Goal: Information Seeking & Learning: Check status

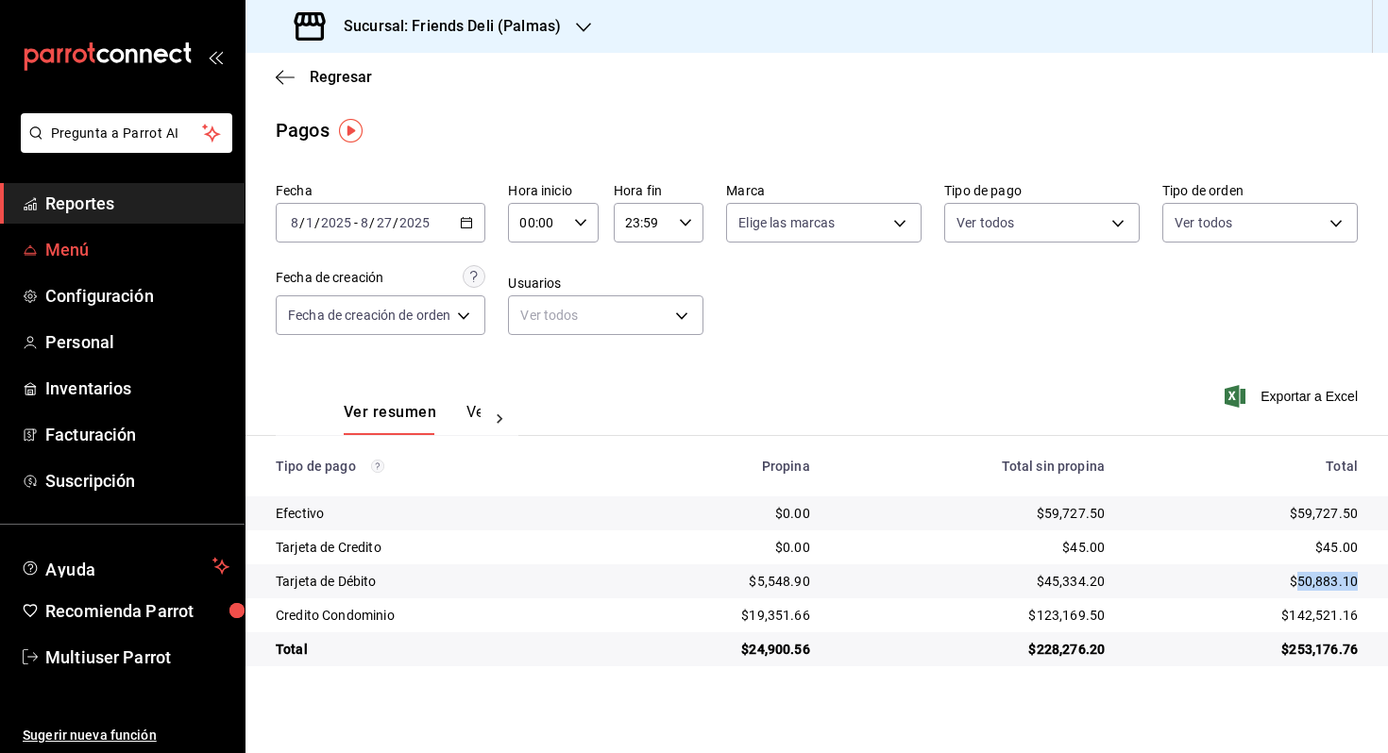
click at [79, 256] on span "Menú" at bounding box center [137, 249] width 184 height 25
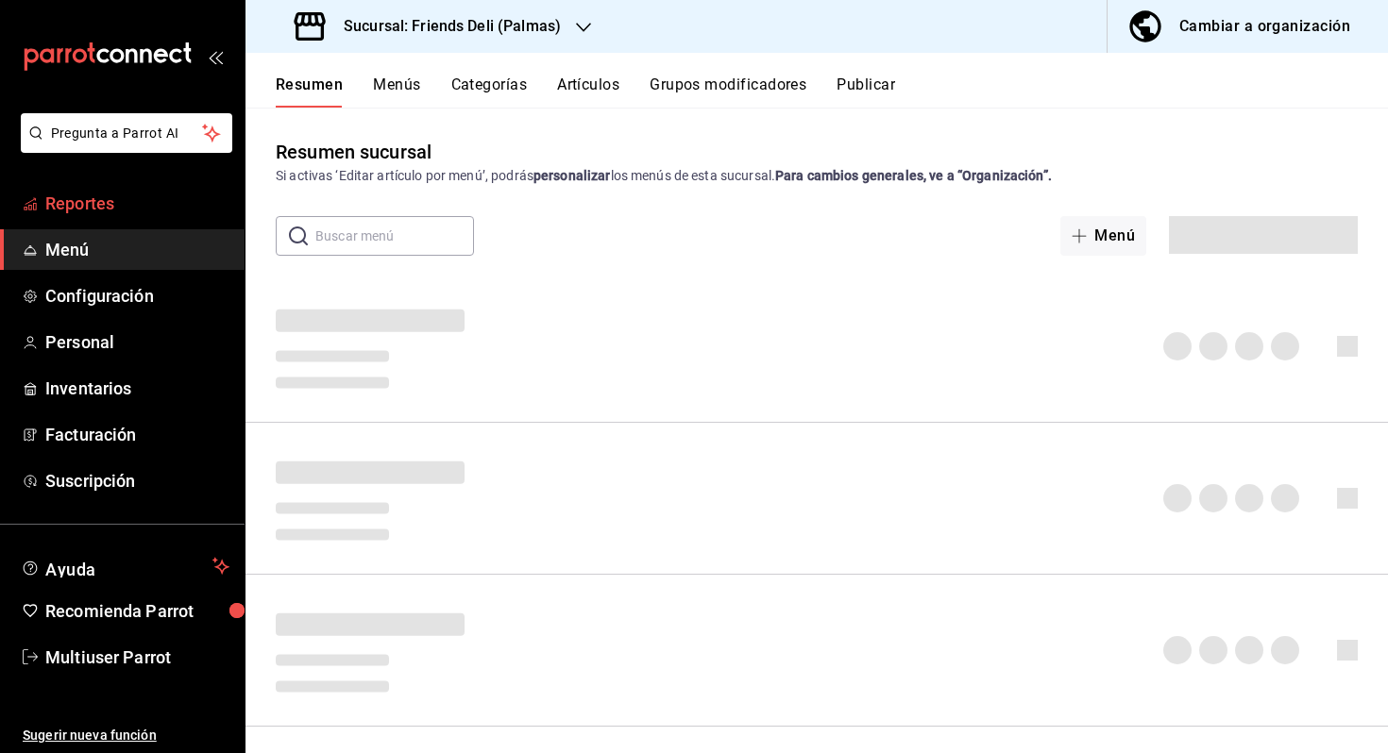
click at [147, 213] on span "Reportes" at bounding box center [137, 203] width 184 height 25
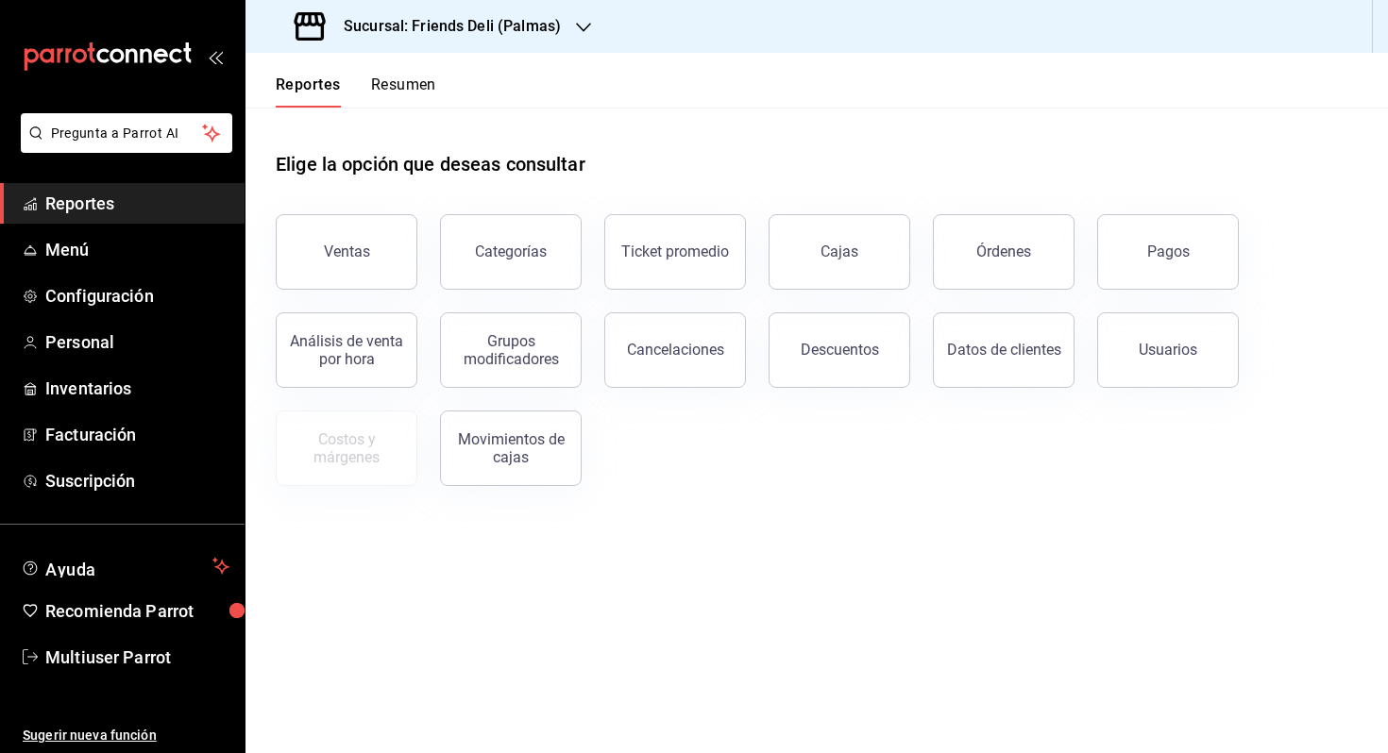
click at [392, 66] on div "Reportes Resumen" at bounding box center [340, 80] width 191 height 55
click at [396, 82] on button "Resumen" at bounding box center [403, 92] width 65 height 32
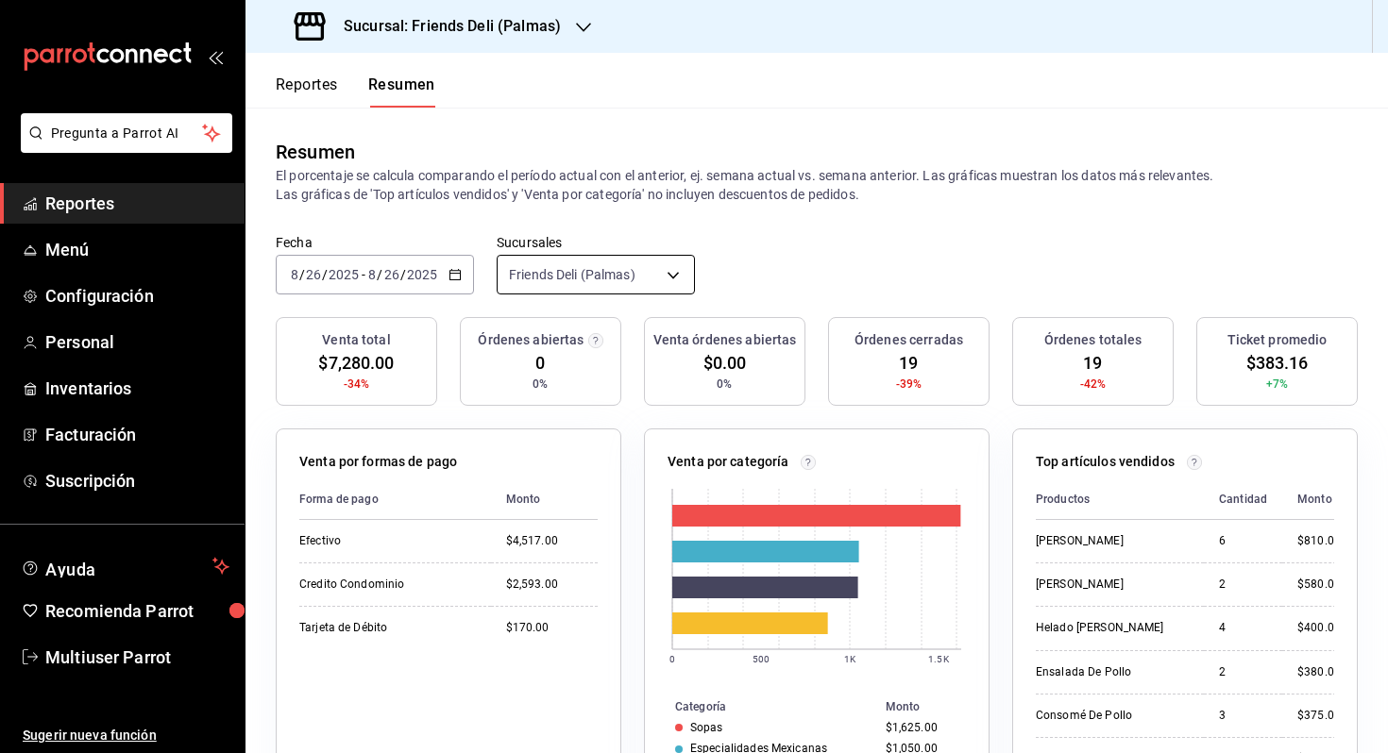
click at [407, 270] on input "2025" at bounding box center [422, 274] width 32 height 15
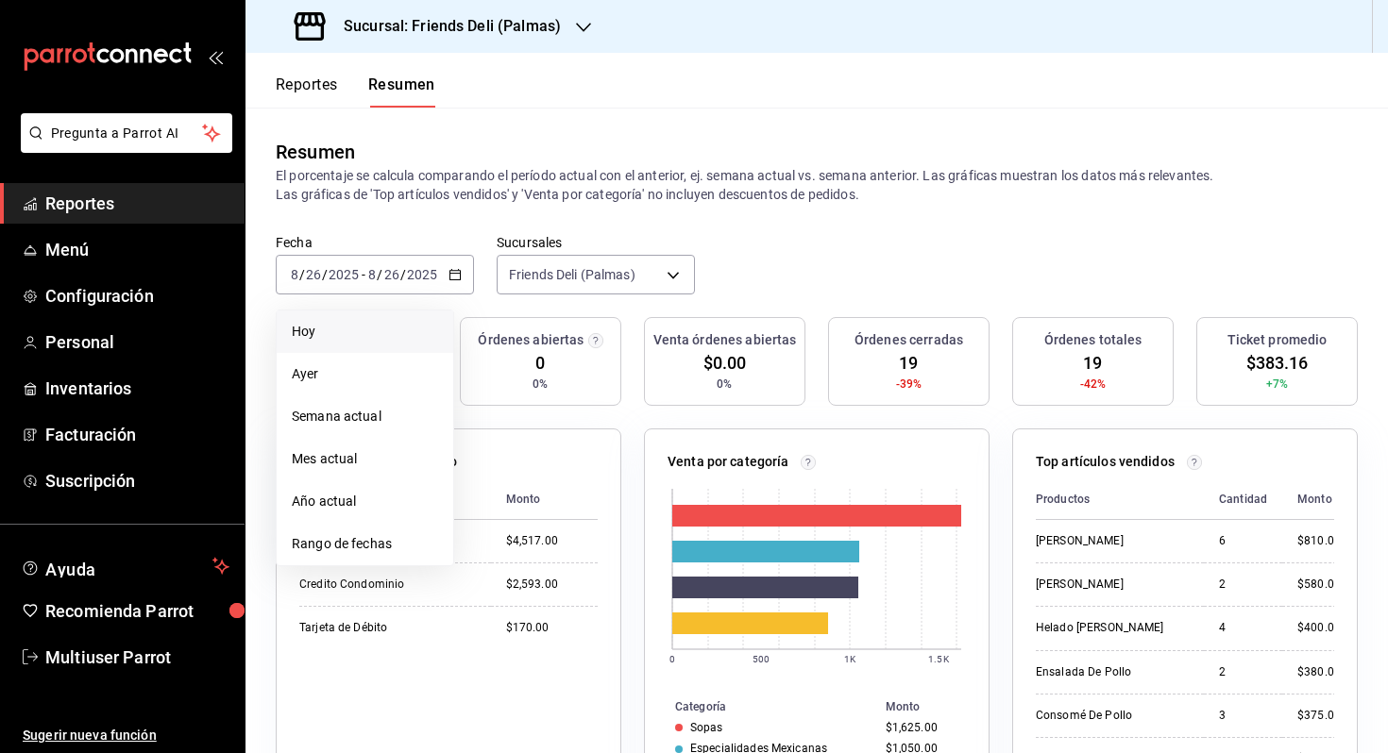
click at [387, 337] on span "Hoy" at bounding box center [365, 332] width 146 height 20
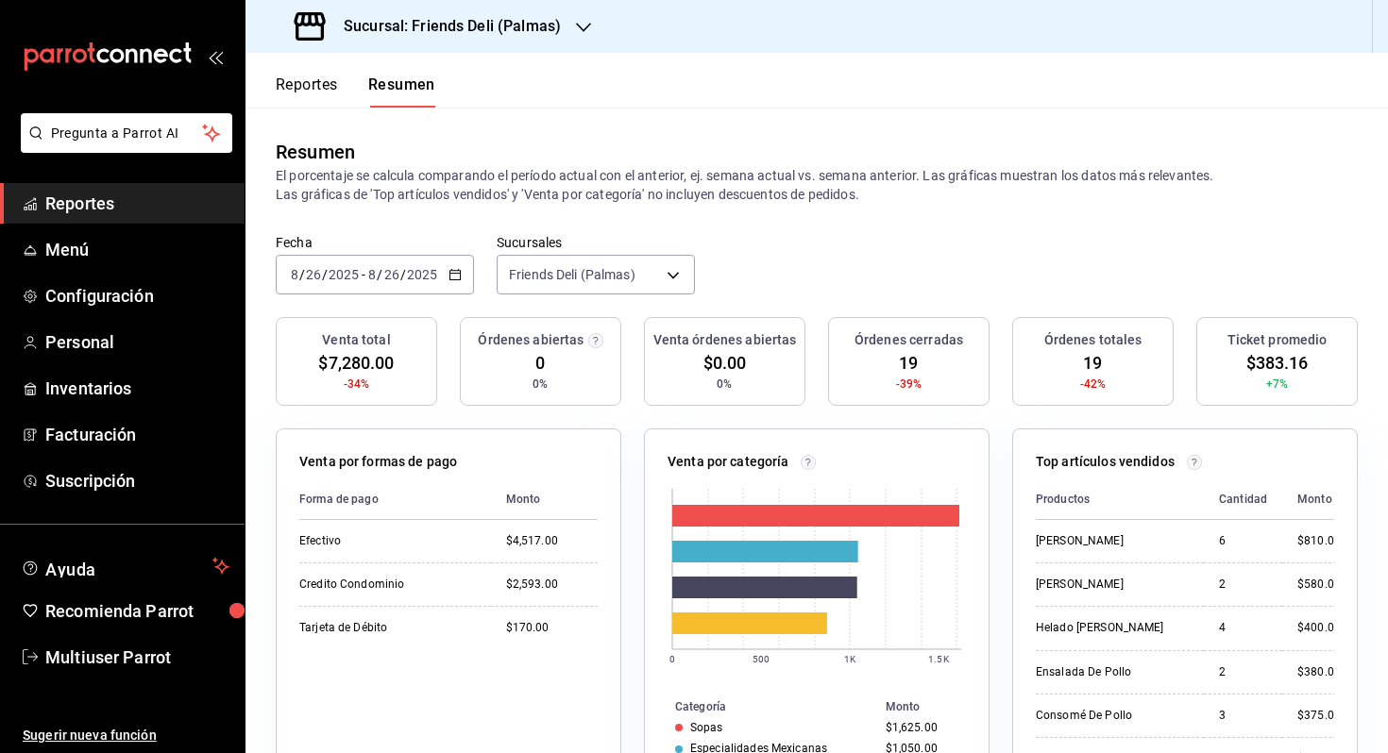
click at [548, 296] on div "Fecha 2025-08-26 8 / 26 / 2025 - 2025-08-26 8 / 26 / 2025 Sucursales Friends De…" at bounding box center [816, 275] width 1142 height 83
click at [593, 278] on body "Pregunta a Parrot AI Reportes Menú Configuración Personal Inventarios Facturaci…" at bounding box center [694, 376] width 1388 height 753
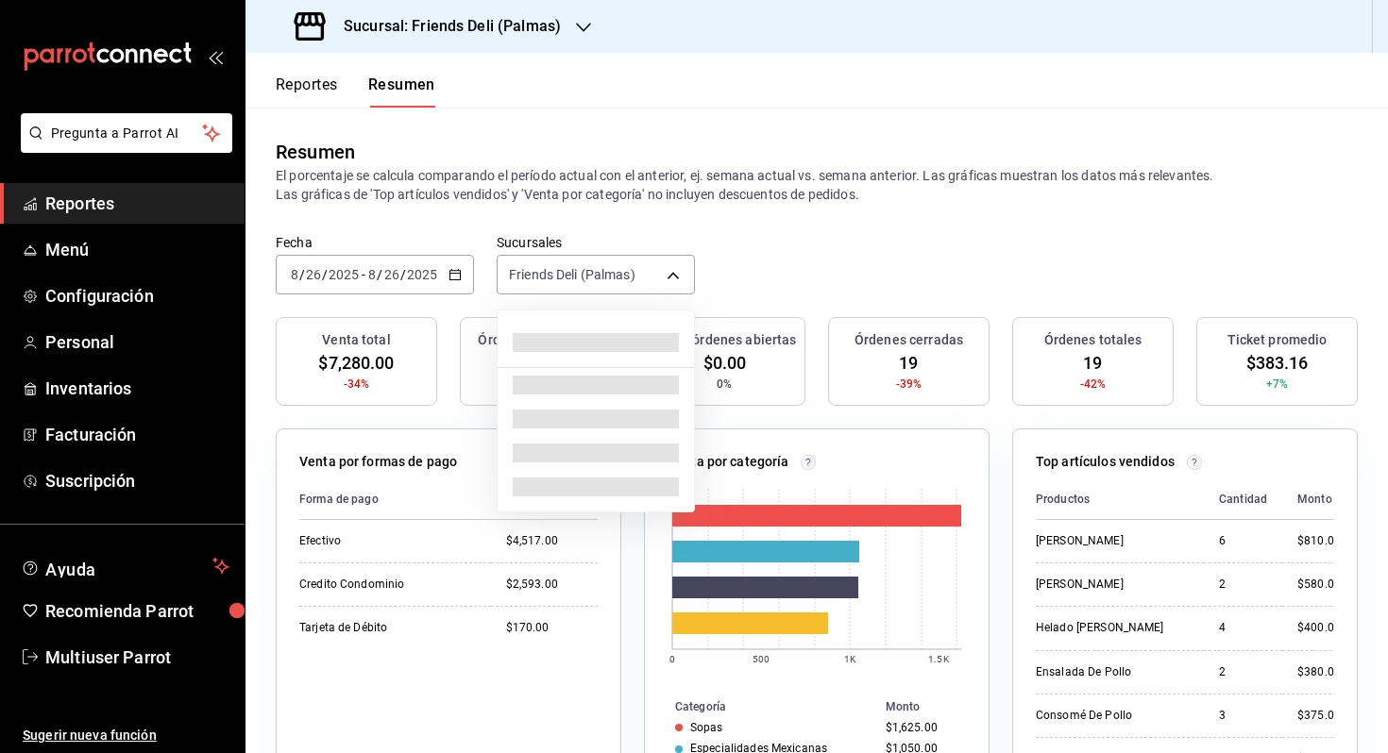
click at [609, 313] on ul at bounding box center [595, 411] width 196 height 201
click at [648, 343] on span at bounding box center [596, 342] width 166 height 19
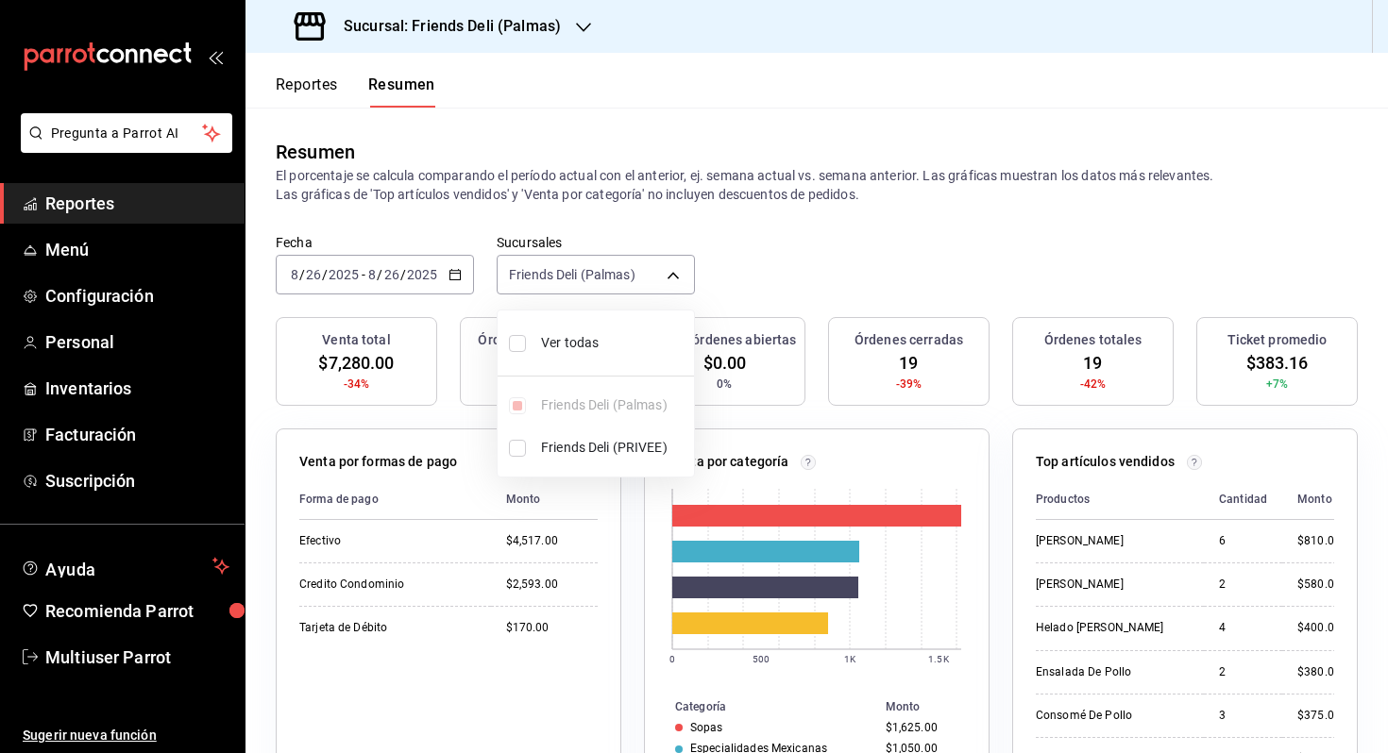
click at [706, 138] on div at bounding box center [694, 376] width 1388 height 753
click at [380, 275] on span "/" at bounding box center [380, 274] width 6 height 15
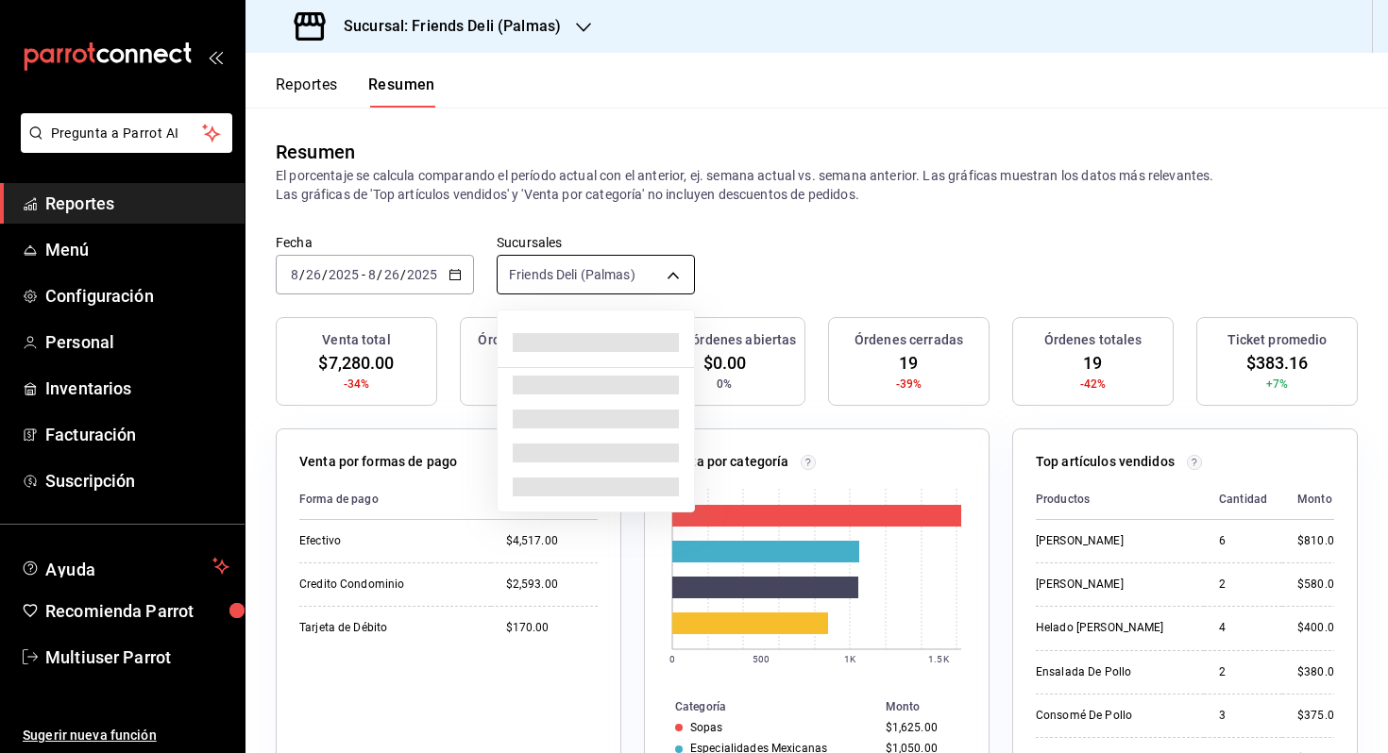
click at [613, 280] on body "Pregunta a Parrot AI Reportes Menú Configuración Personal Inventarios Facturaci…" at bounding box center [694, 376] width 1388 height 753
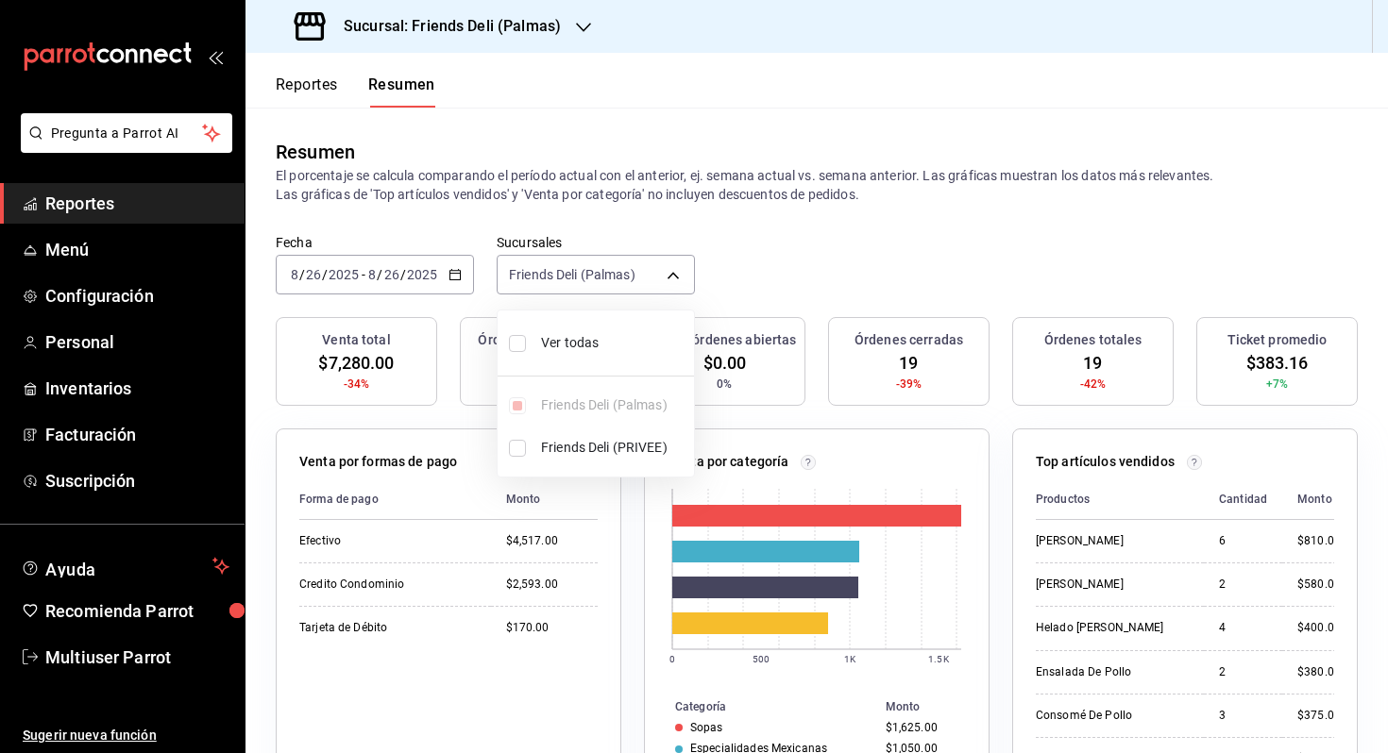
click at [581, 330] on li "Ver todas" at bounding box center [595, 343] width 196 height 50
type input "[object Object],[object Object]"
checkbox input "true"
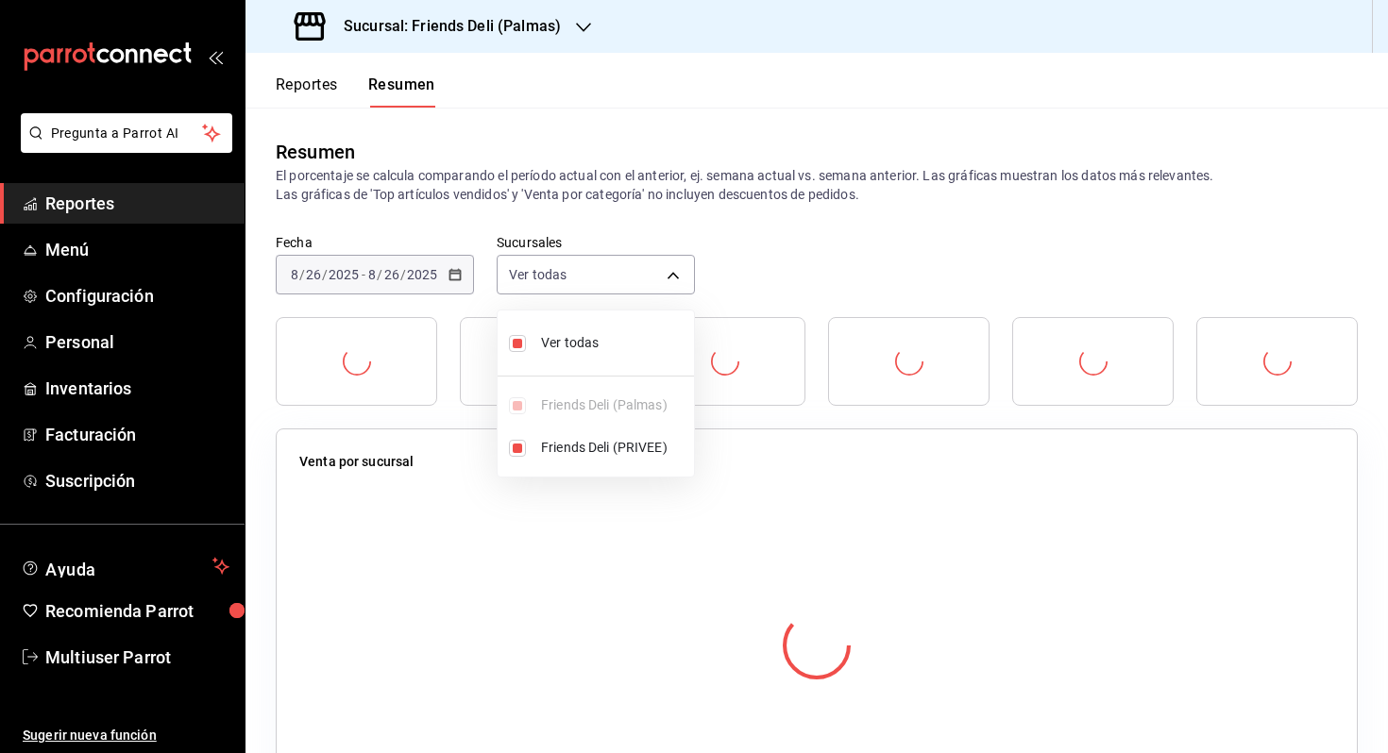
click at [825, 290] on div at bounding box center [694, 376] width 1388 height 753
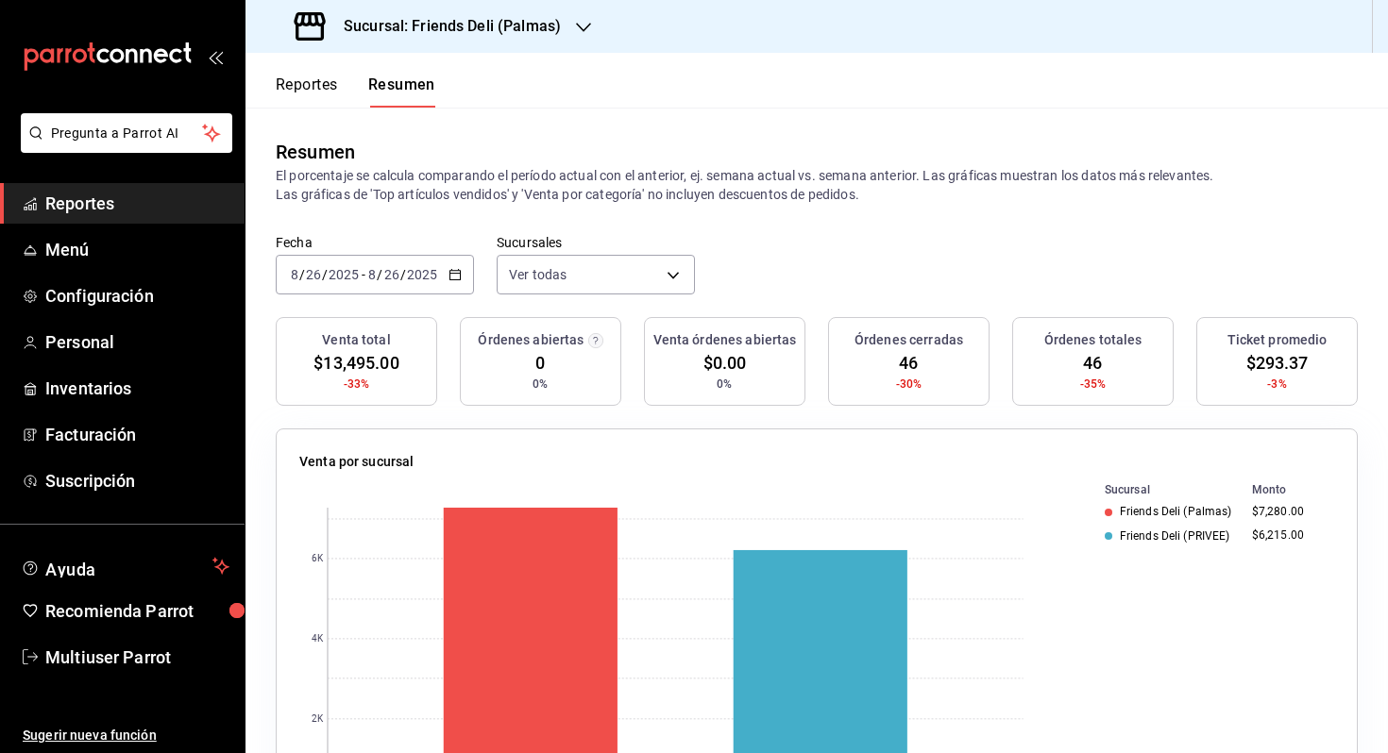
click at [397, 274] on input "26" at bounding box center [391, 274] width 17 height 15
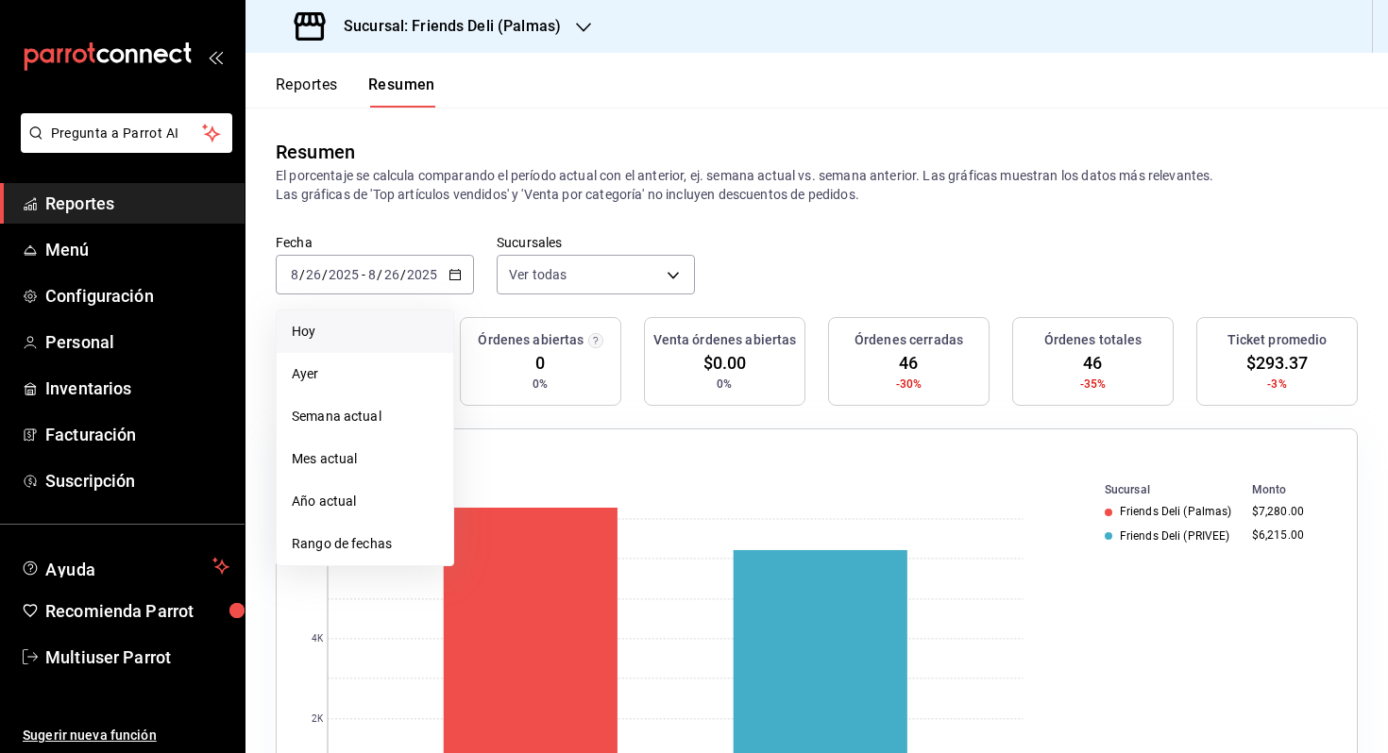
click at [370, 346] on li "Hoy" at bounding box center [365, 332] width 177 height 42
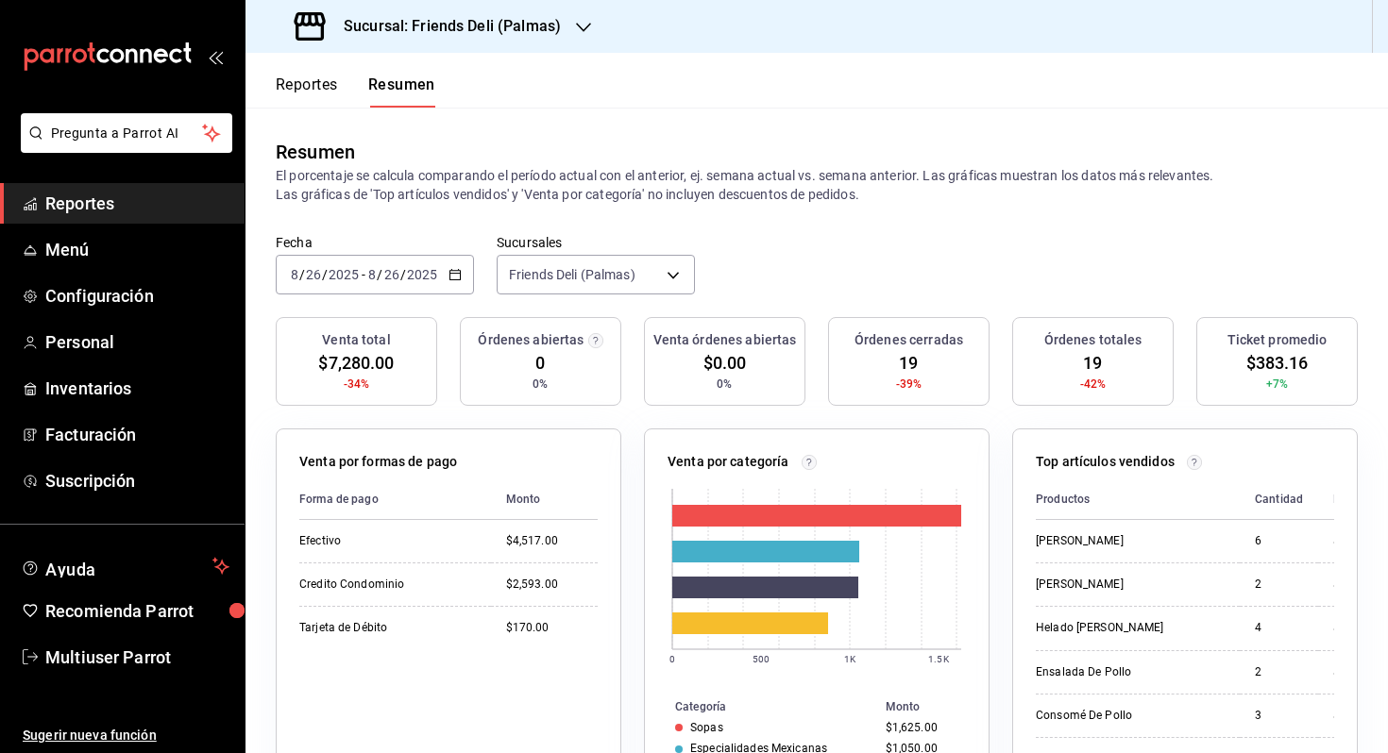
click at [406, 275] on input "2025" at bounding box center [422, 274] width 32 height 15
click at [362, 348] on li "Hoy" at bounding box center [365, 332] width 177 height 42
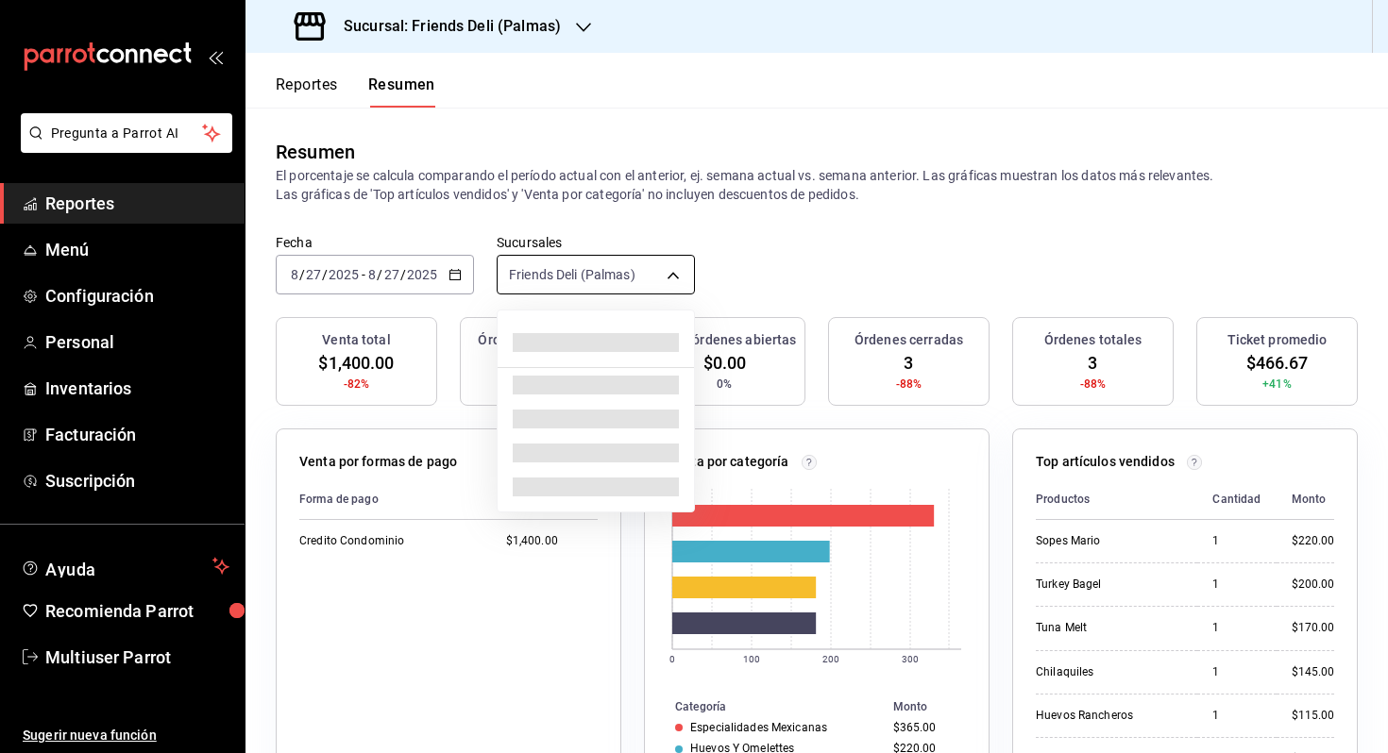
click at [625, 278] on body "Pregunta a Parrot AI Reportes Menú Configuración Personal Inventarios Facturaci…" at bounding box center [694, 376] width 1388 height 753
click at [602, 344] on span at bounding box center [596, 342] width 166 height 19
click at [319, 81] on div at bounding box center [694, 376] width 1388 height 753
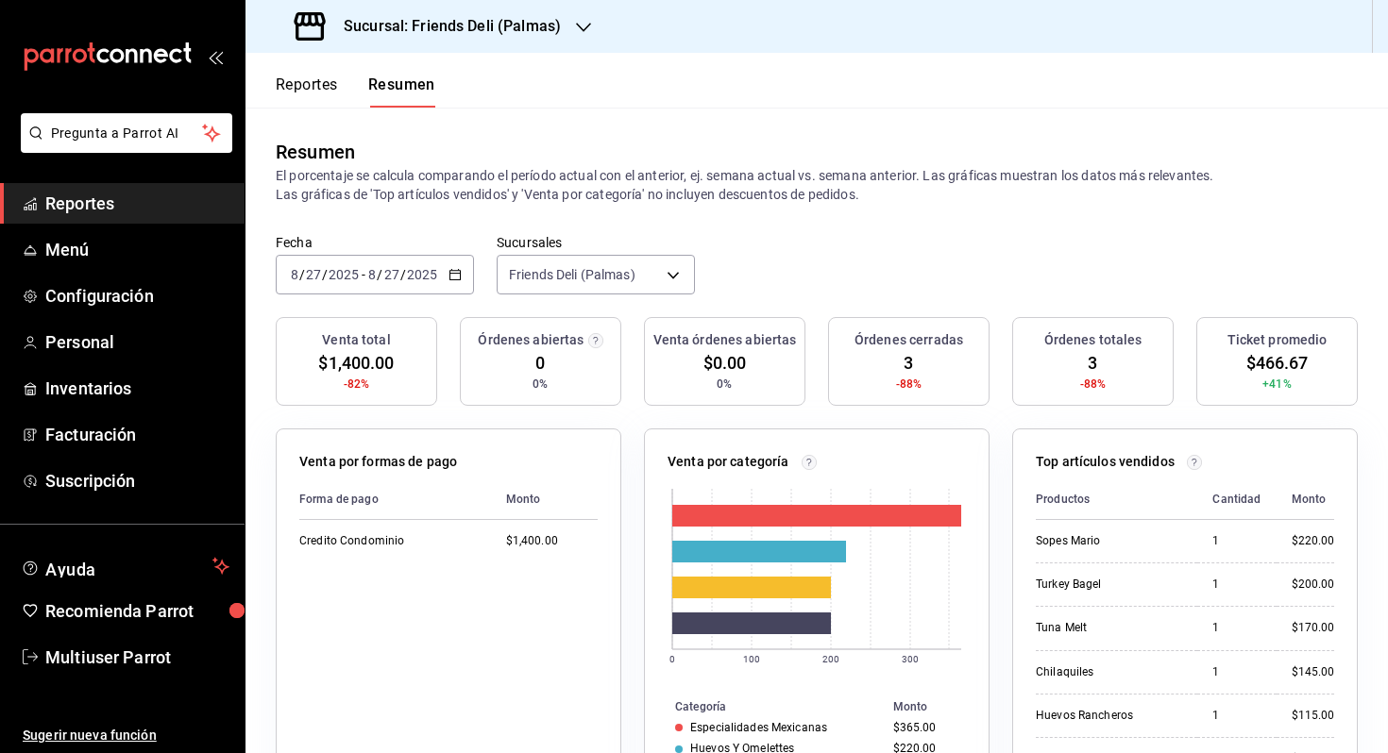
click at [313, 91] on button "Reportes" at bounding box center [307, 92] width 62 height 32
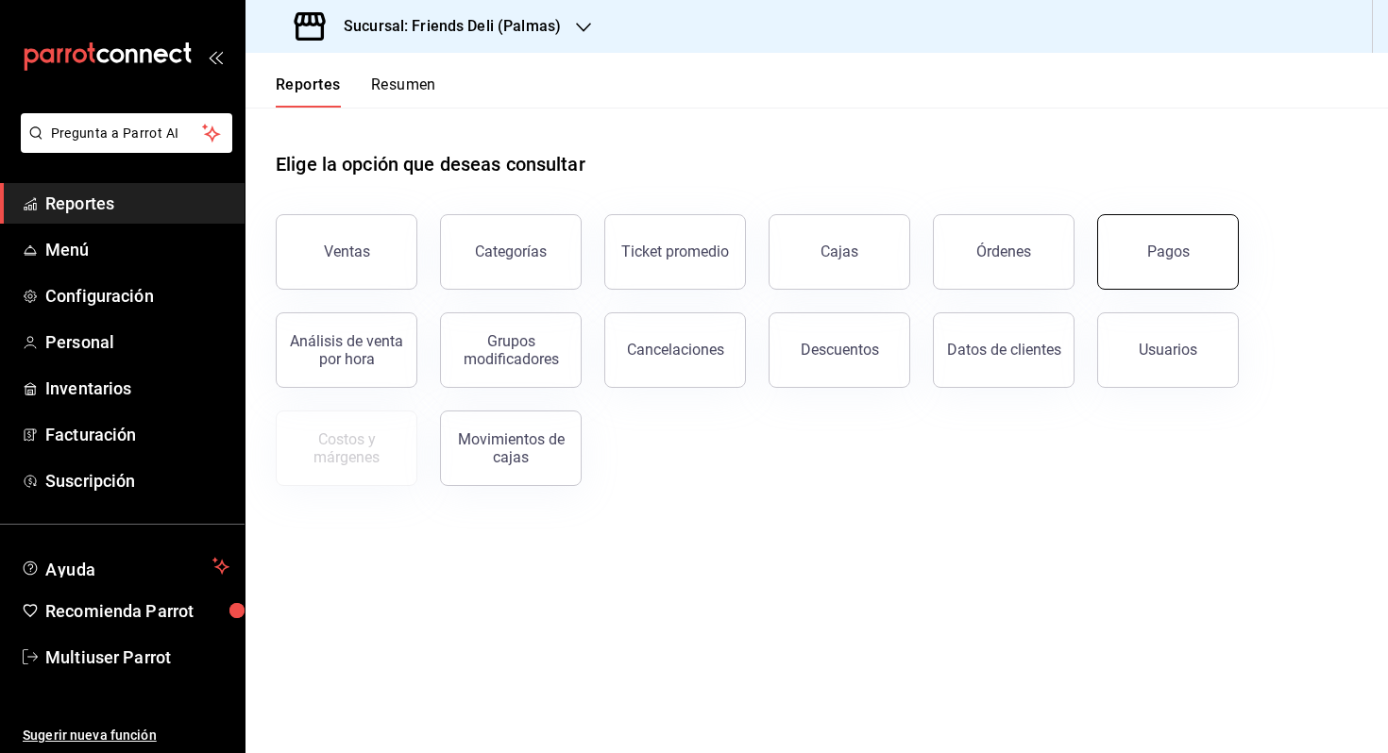
click at [1194, 244] on button "Pagos" at bounding box center [1168, 252] width 142 height 76
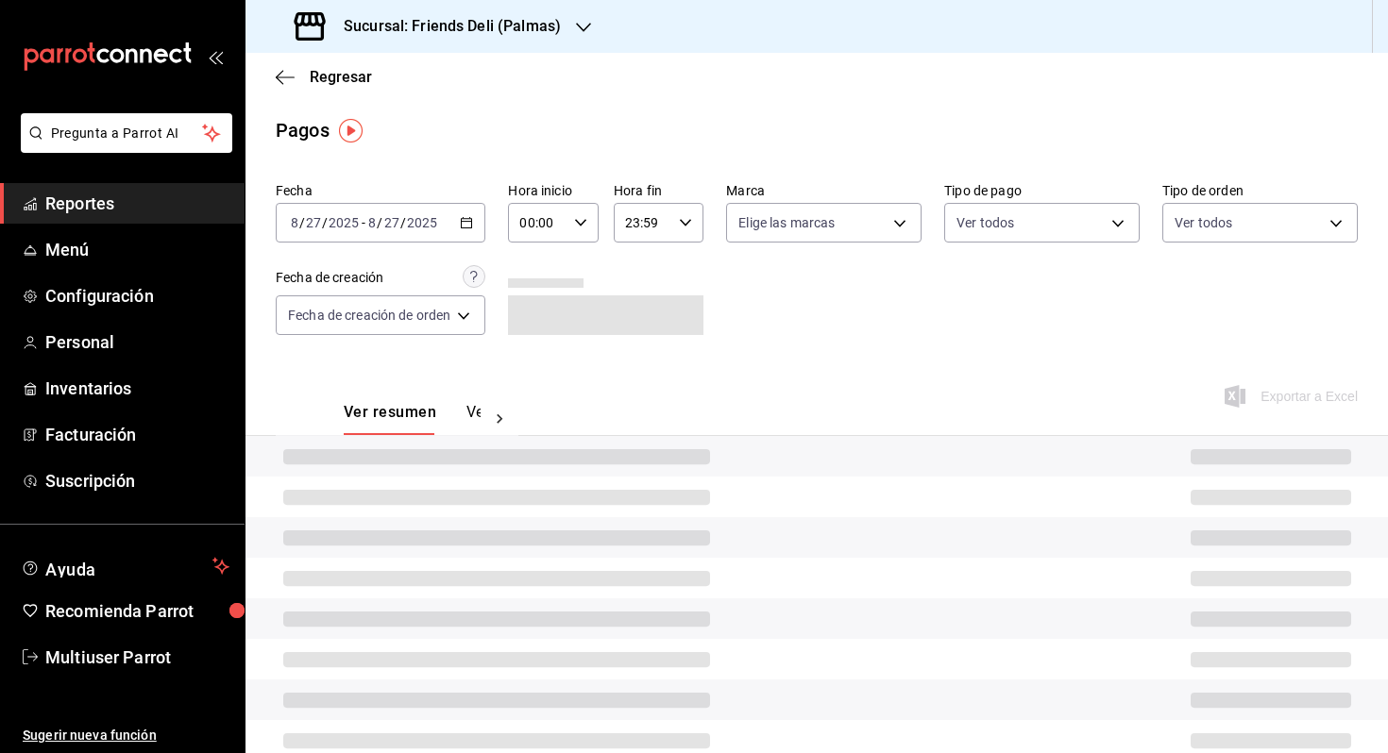
click at [437, 235] on div "2025-08-27 8 / 27 / 2025 - 2025-08-27 8 / 27 / 2025" at bounding box center [381, 223] width 210 height 40
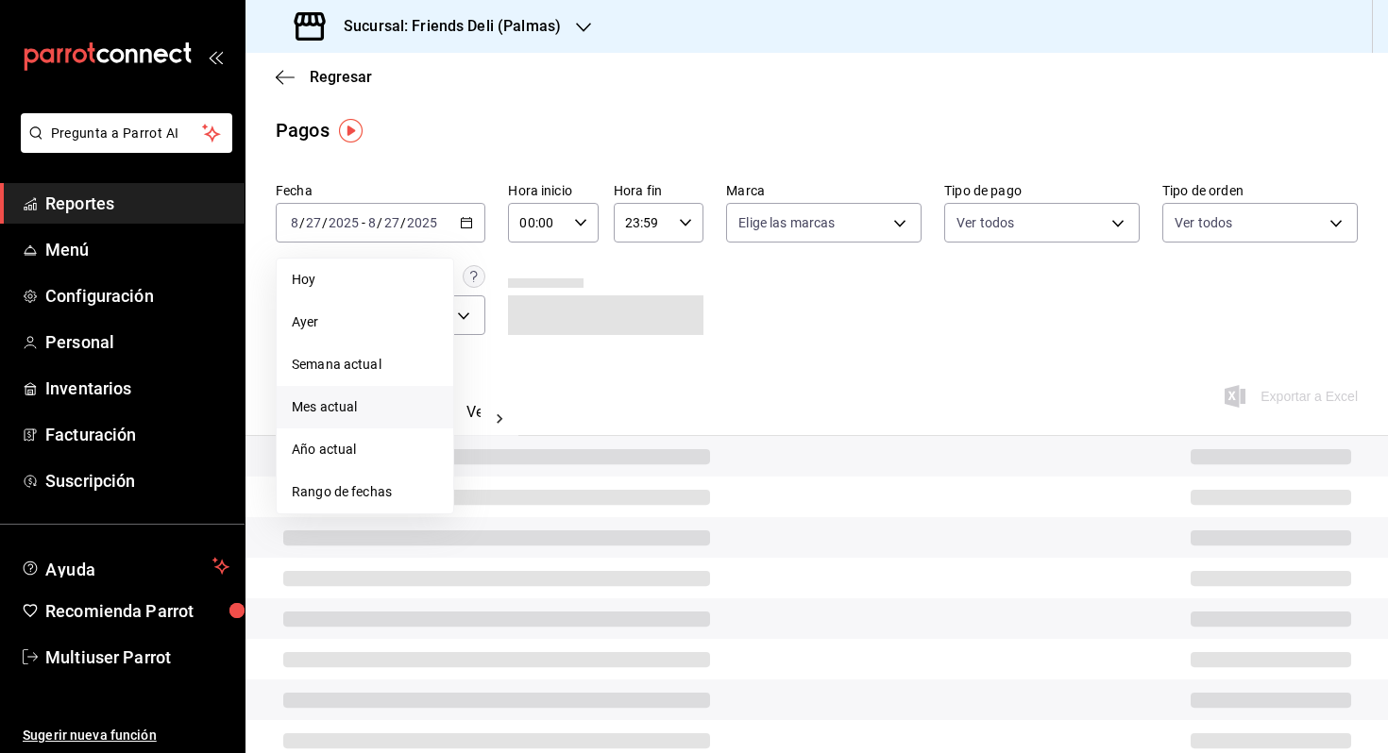
click at [352, 412] on span "Mes actual" at bounding box center [365, 407] width 146 height 20
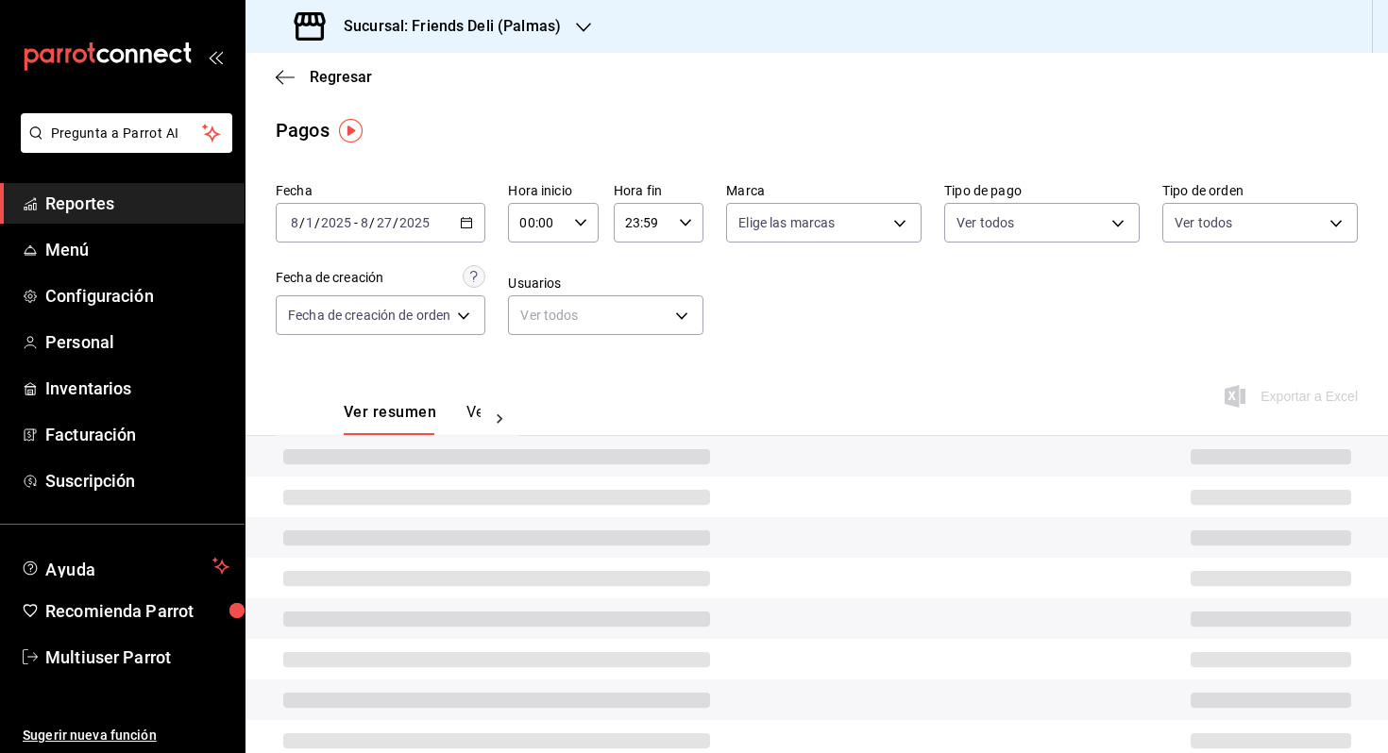
click at [446, 213] on div "2025-08-01 8 / 1 / 2025 - 2025-08-27 8 / 27 / 2025" at bounding box center [381, 223] width 210 height 40
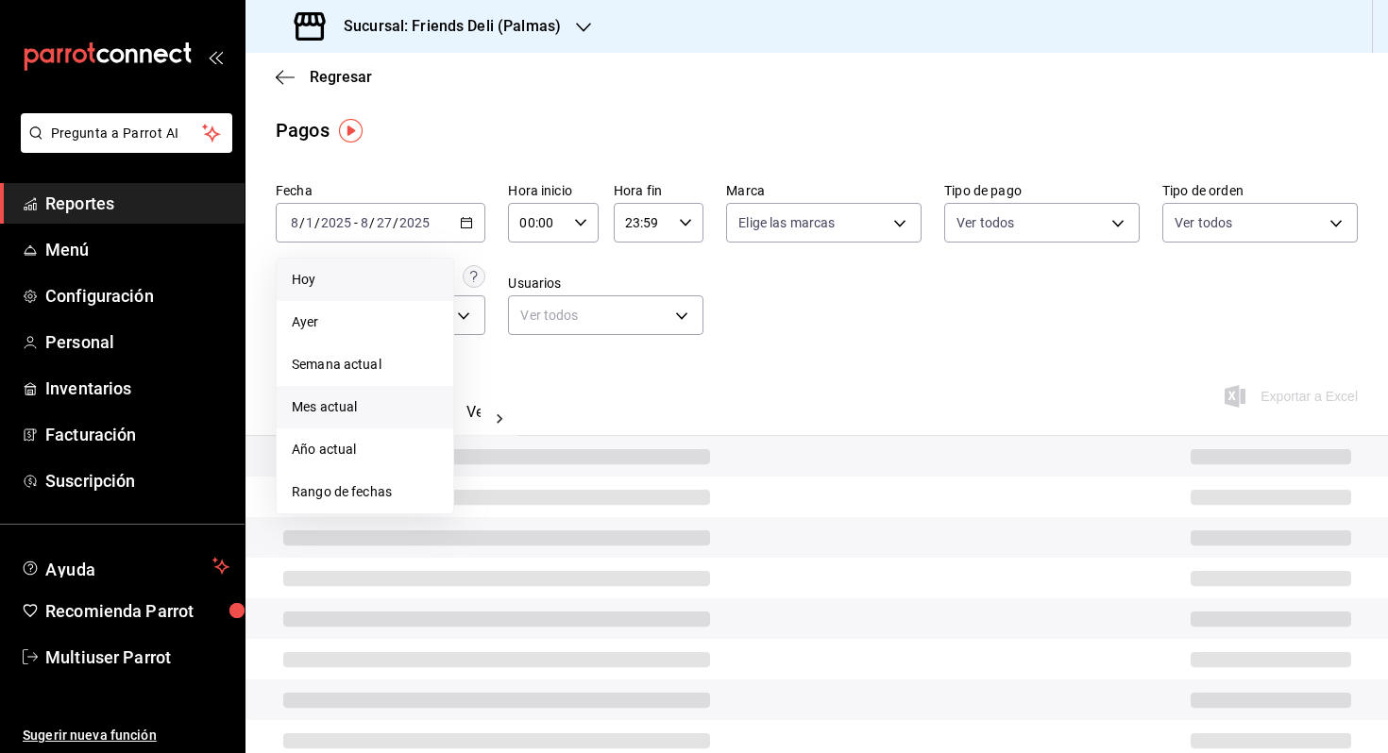
click at [414, 296] on li "Hoy" at bounding box center [365, 280] width 177 height 42
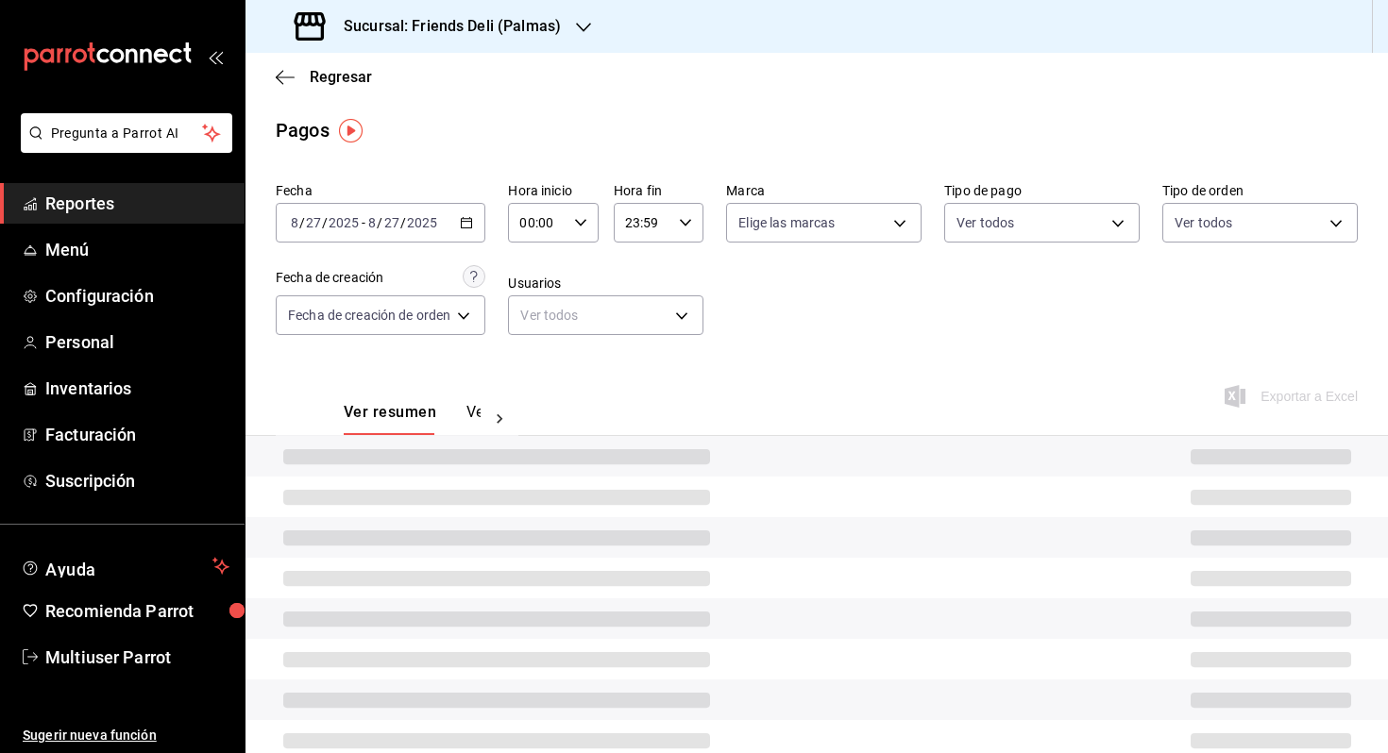
click at [457, 234] on div "2025-08-27 8 / 27 / 2025 - 2025-08-27 8 / 27 / 2025" at bounding box center [381, 223] width 210 height 40
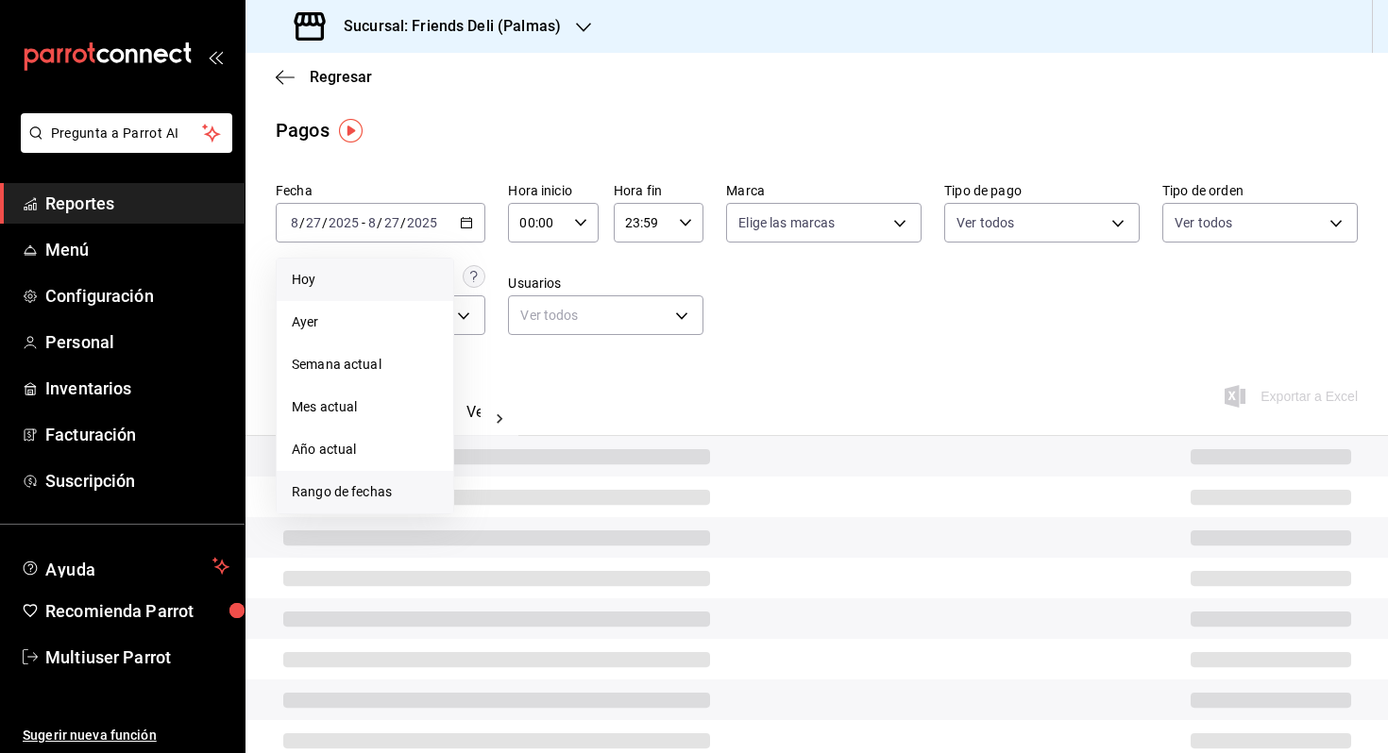
click at [381, 490] on span "Rango de fechas" at bounding box center [365, 492] width 146 height 20
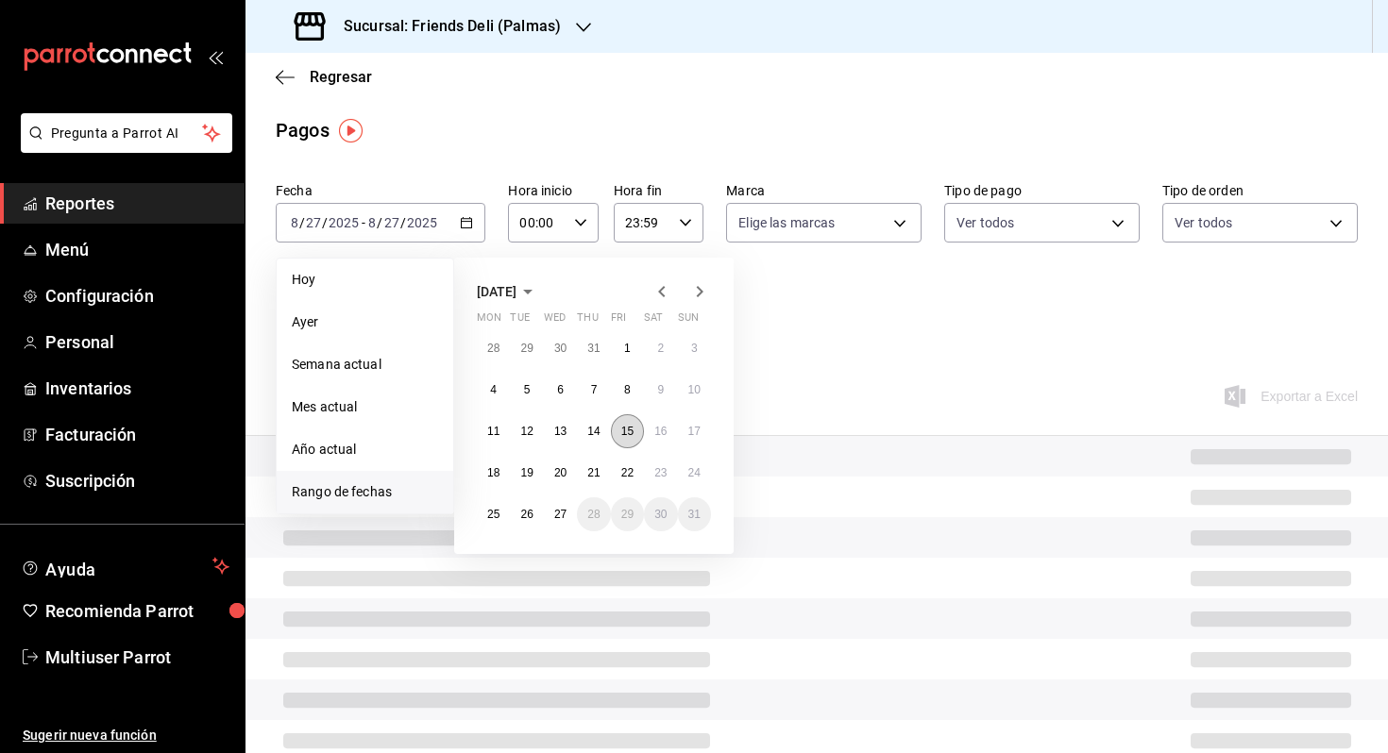
click at [620, 421] on button "15" at bounding box center [627, 431] width 33 height 34
click at [560, 513] on abbr "27" at bounding box center [560, 514] width 12 height 13
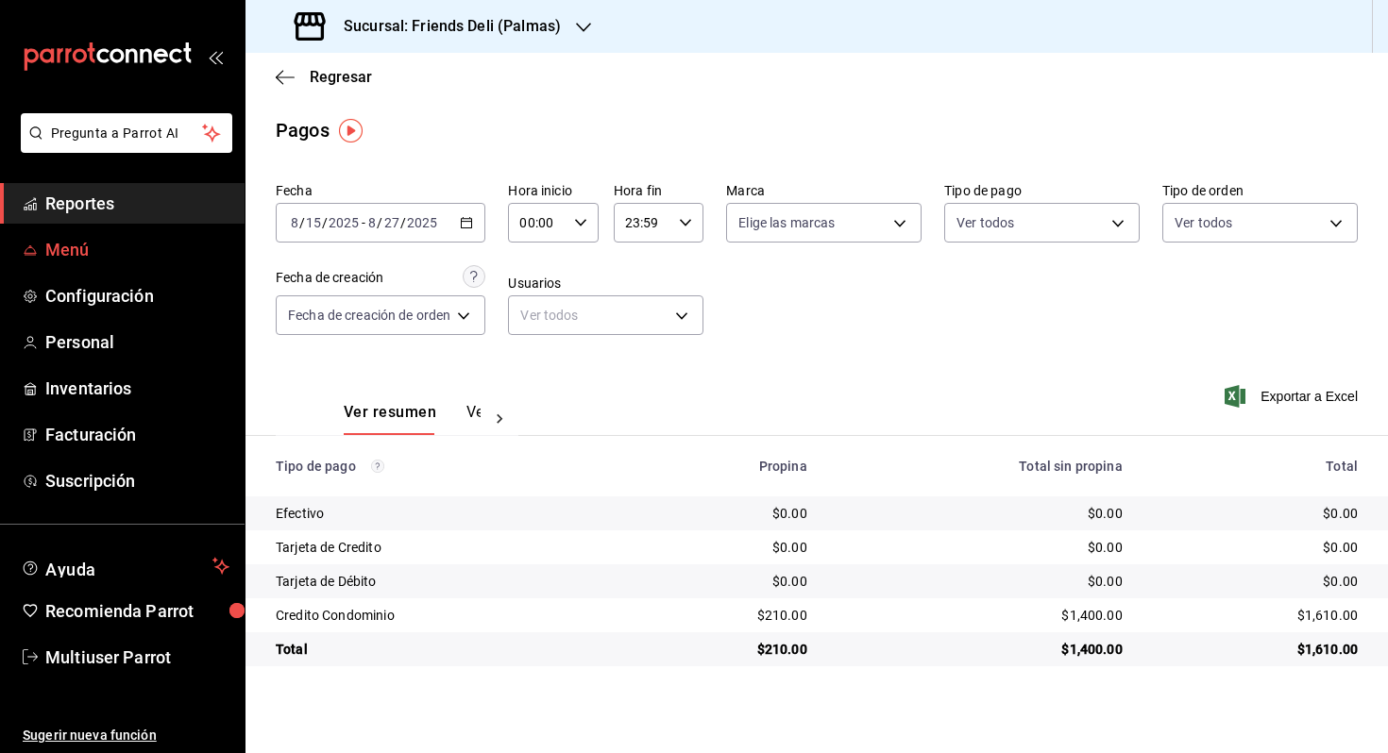
click at [102, 253] on span "Menú" at bounding box center [137, 249] width 184 height 25
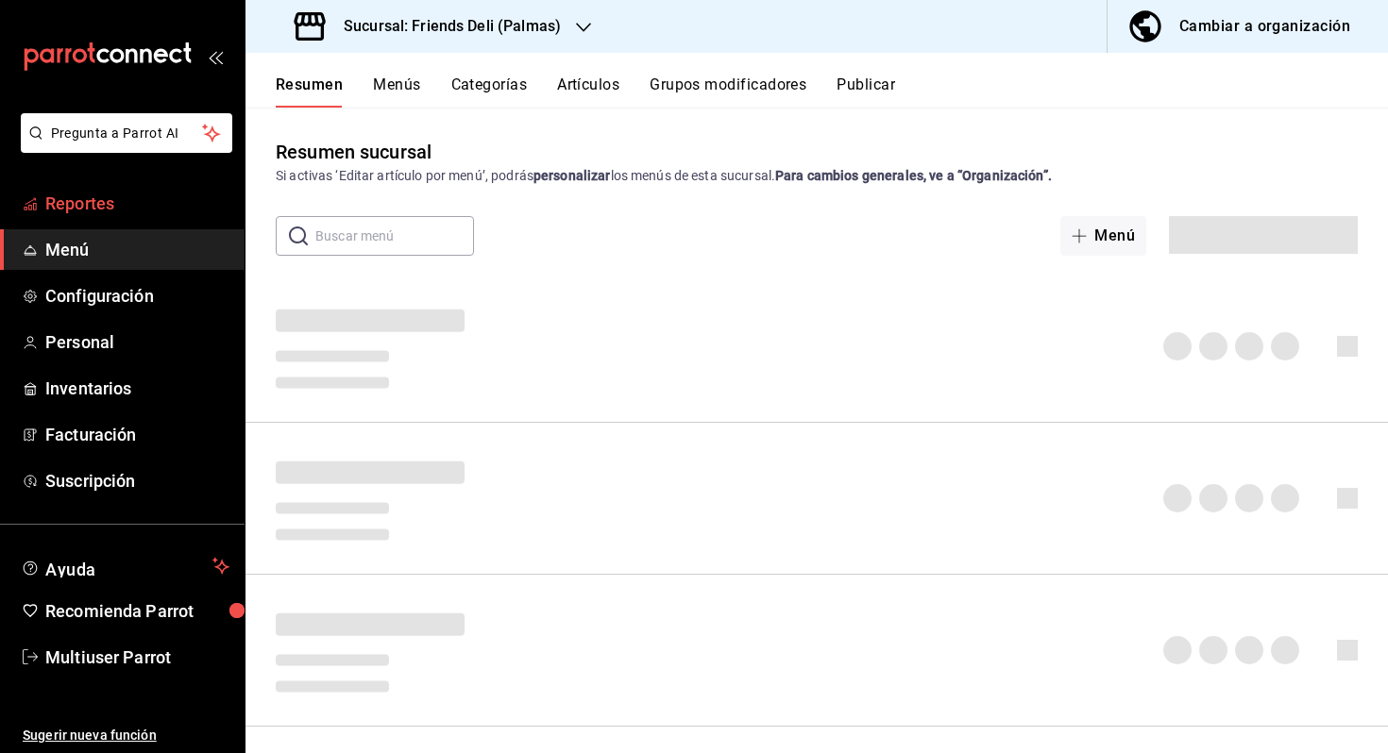
click at [117, 208] on span "Reportes" at bounding box center [137, 203] width 184 height 25
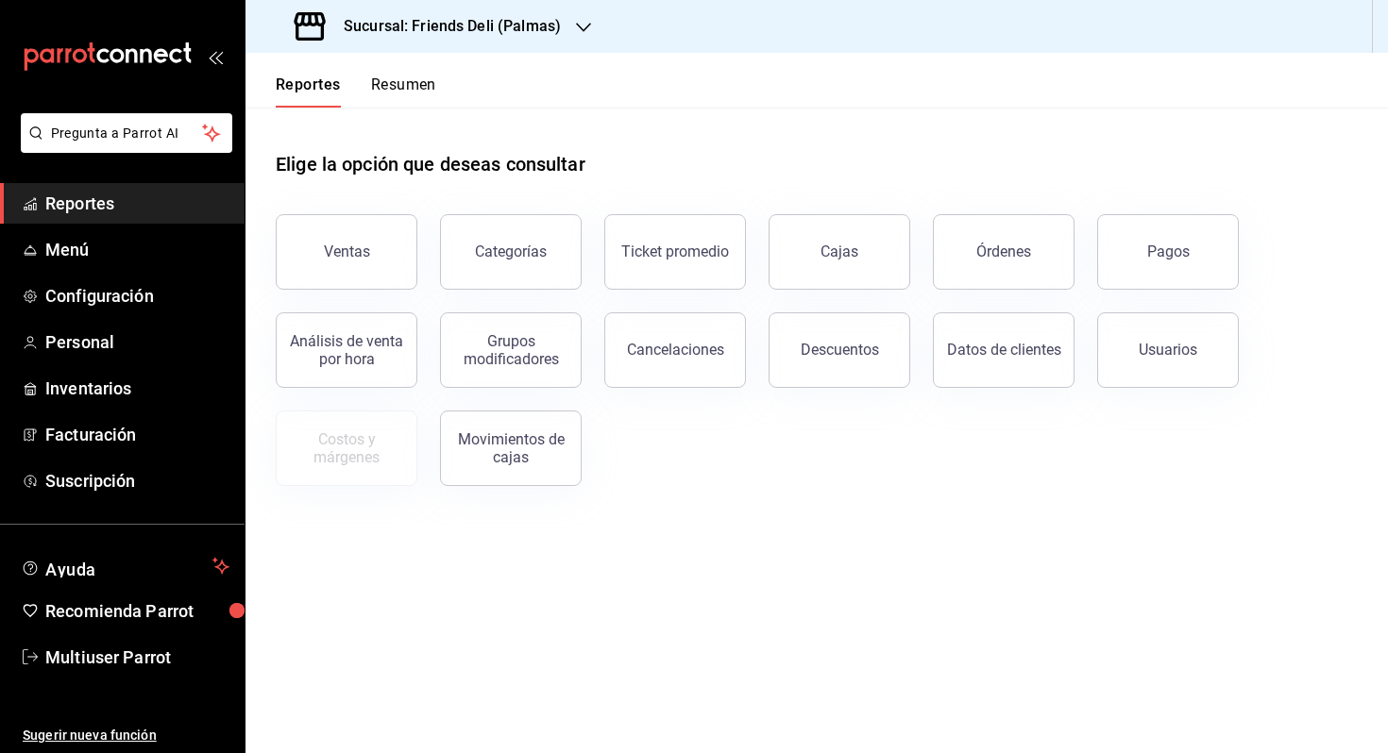
click at [395, 86] on button "Resumen" at bounding box center [403, 92] width 65 height 32
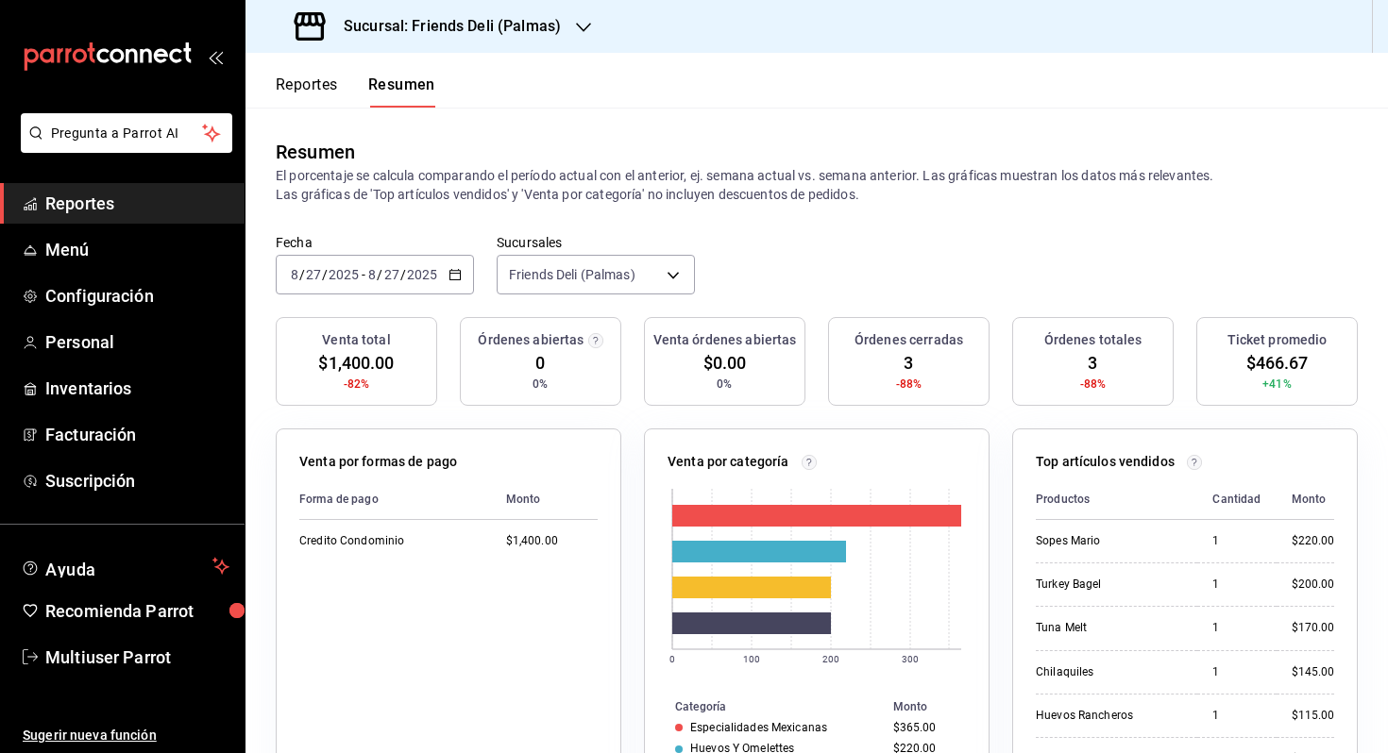
click at [400, 277] on span "/" at bounding box center [403, 274] width 6 height 15
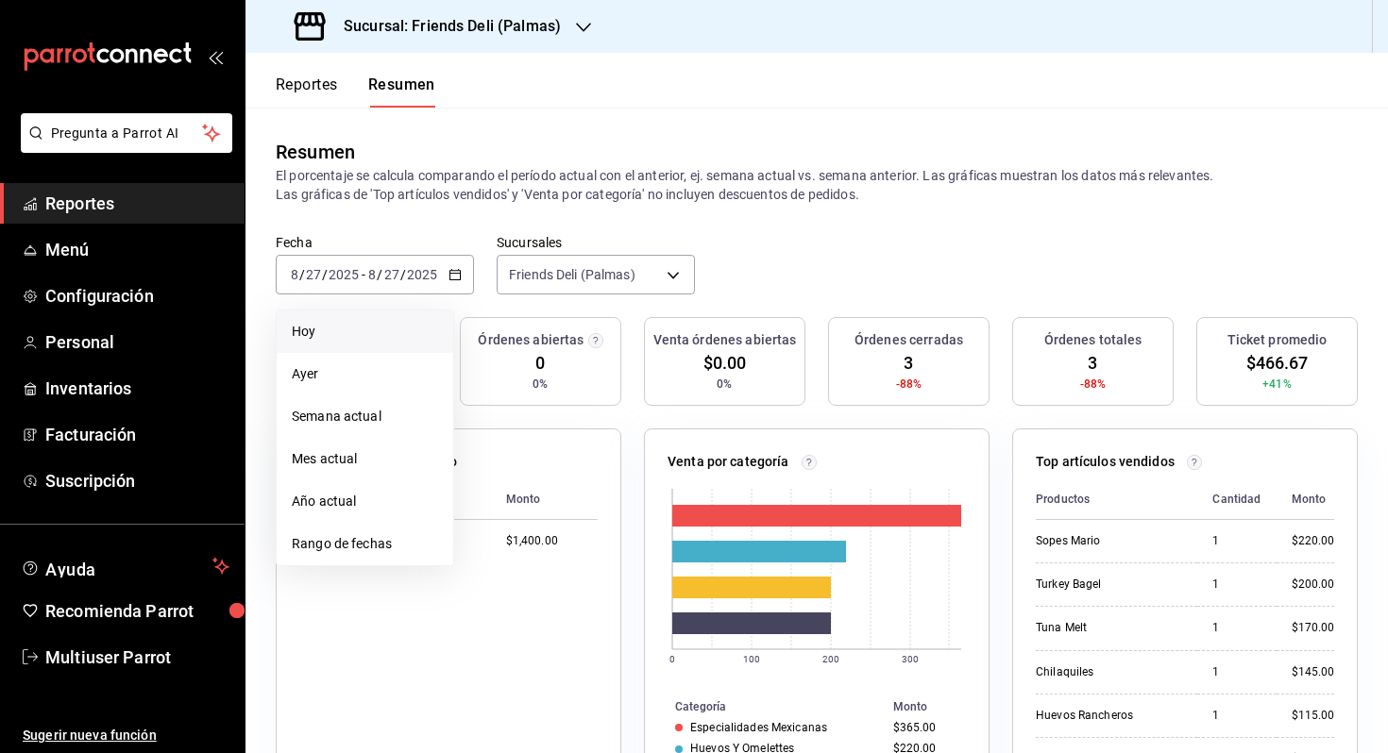
click at [385, 327] on span "Hoy" at bounding box center [365, 332] width 146 height 20
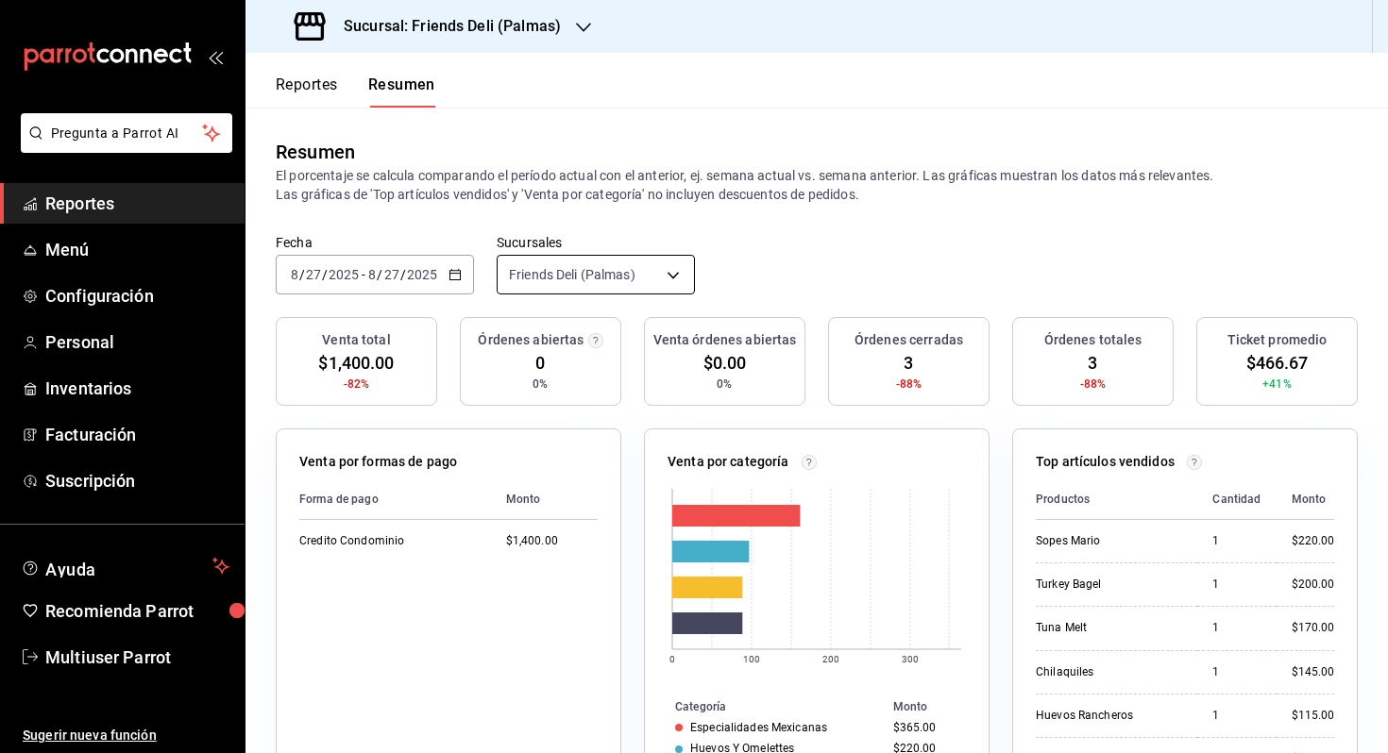
click at [644, 267] on body "Pregunta a Parrot AI Reportes Menú Configuración Personal Inventarios Facturaci…" at bounding box center [694, 376] width 1388 height 753
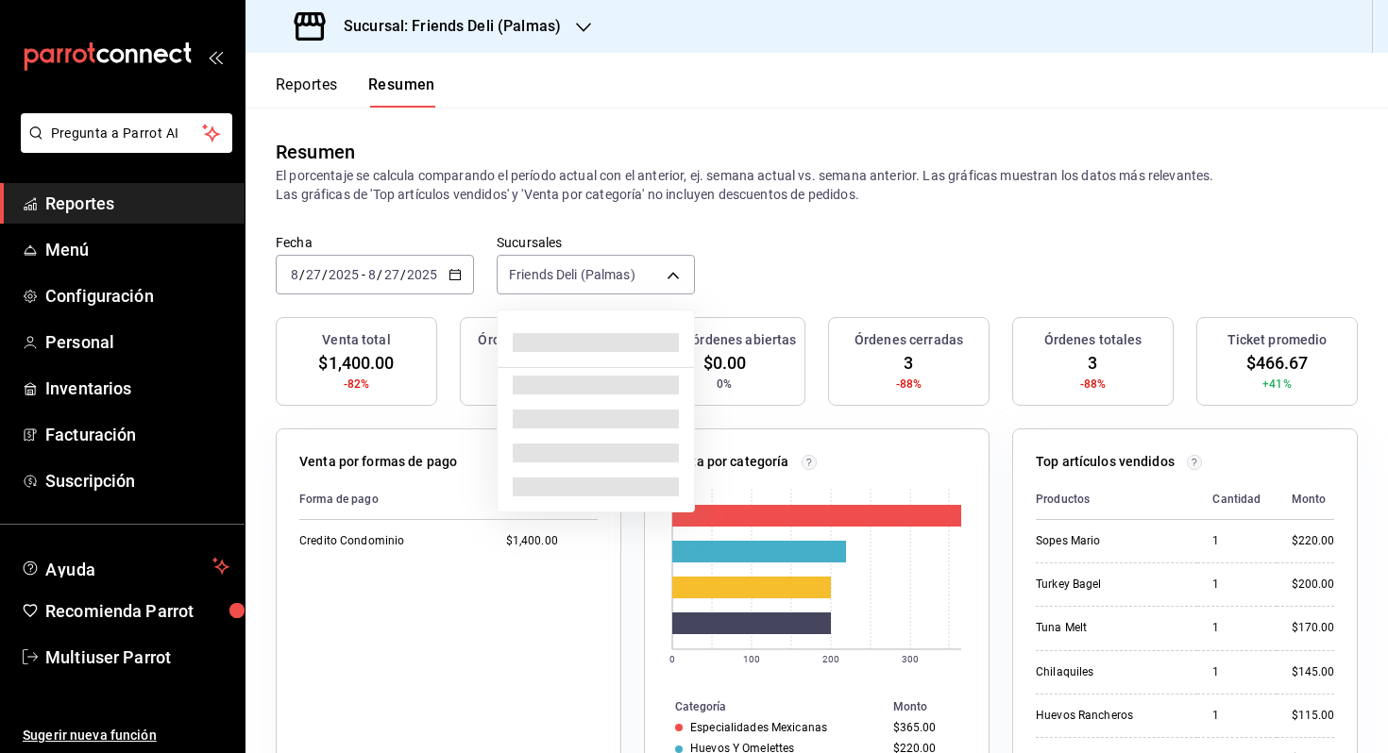
click at [548, 341] on span at bounding box center [596, 342] width 166 height 19
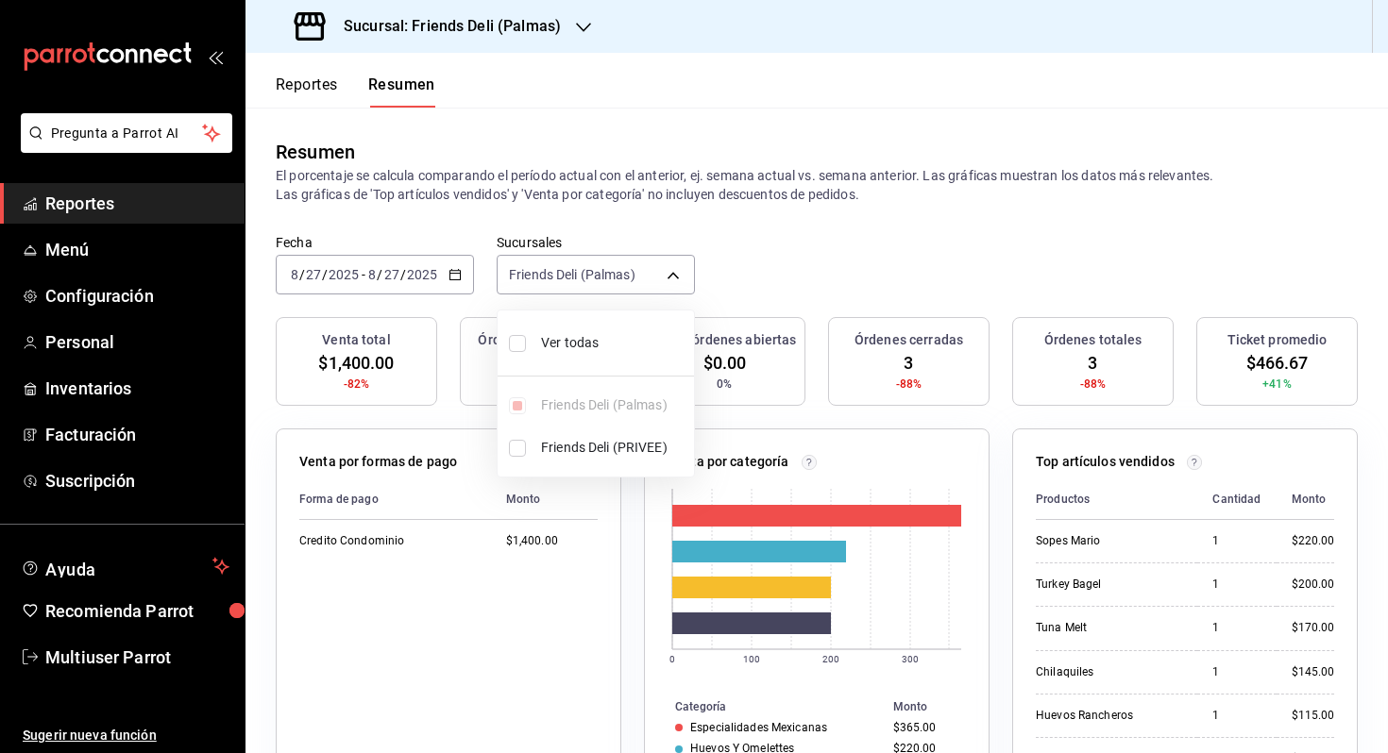
click at [427, 272] on div at bounding box center [694, 376] width 1388 height 753
click at [431, 275] on input "2025" at bounding box center [422, 274] width 32 height 15
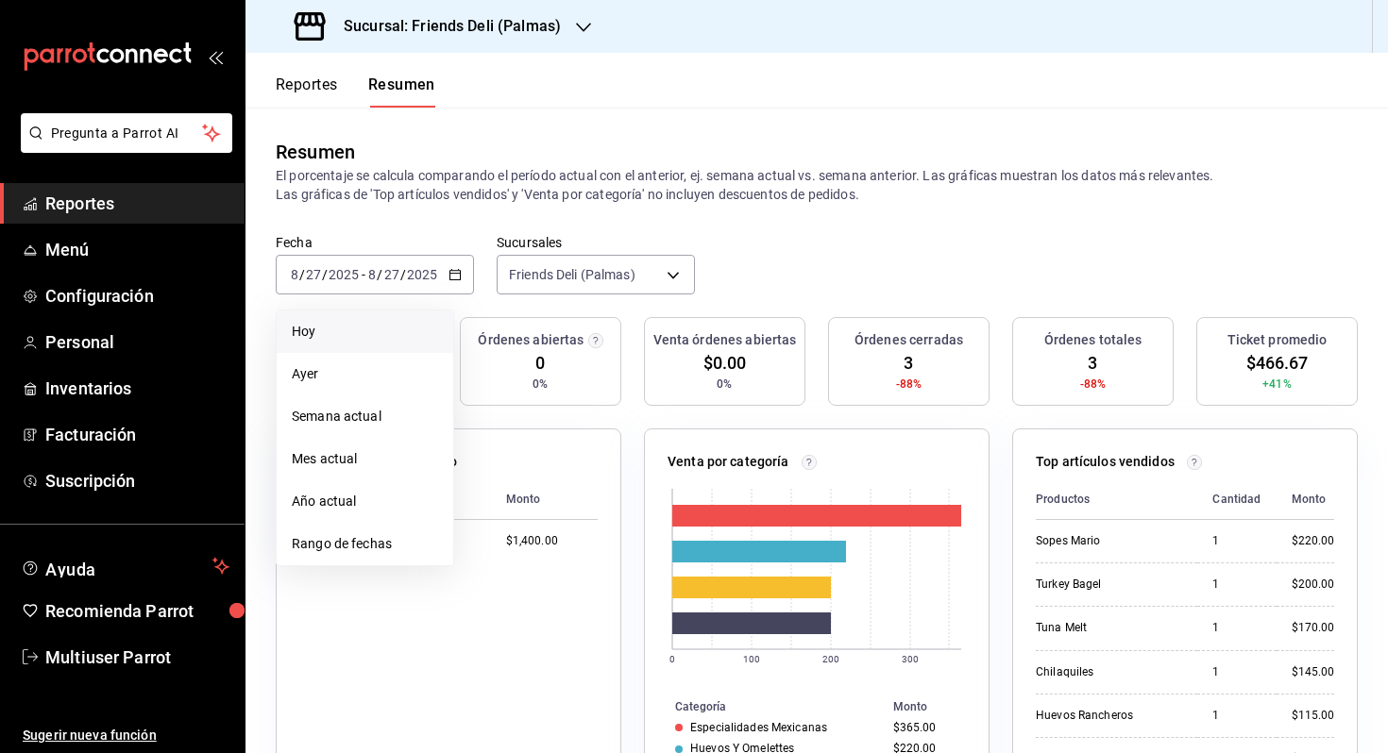
click at [392, 330] on span "Hoy" at bounding box center [365, 332] width 146 height 20
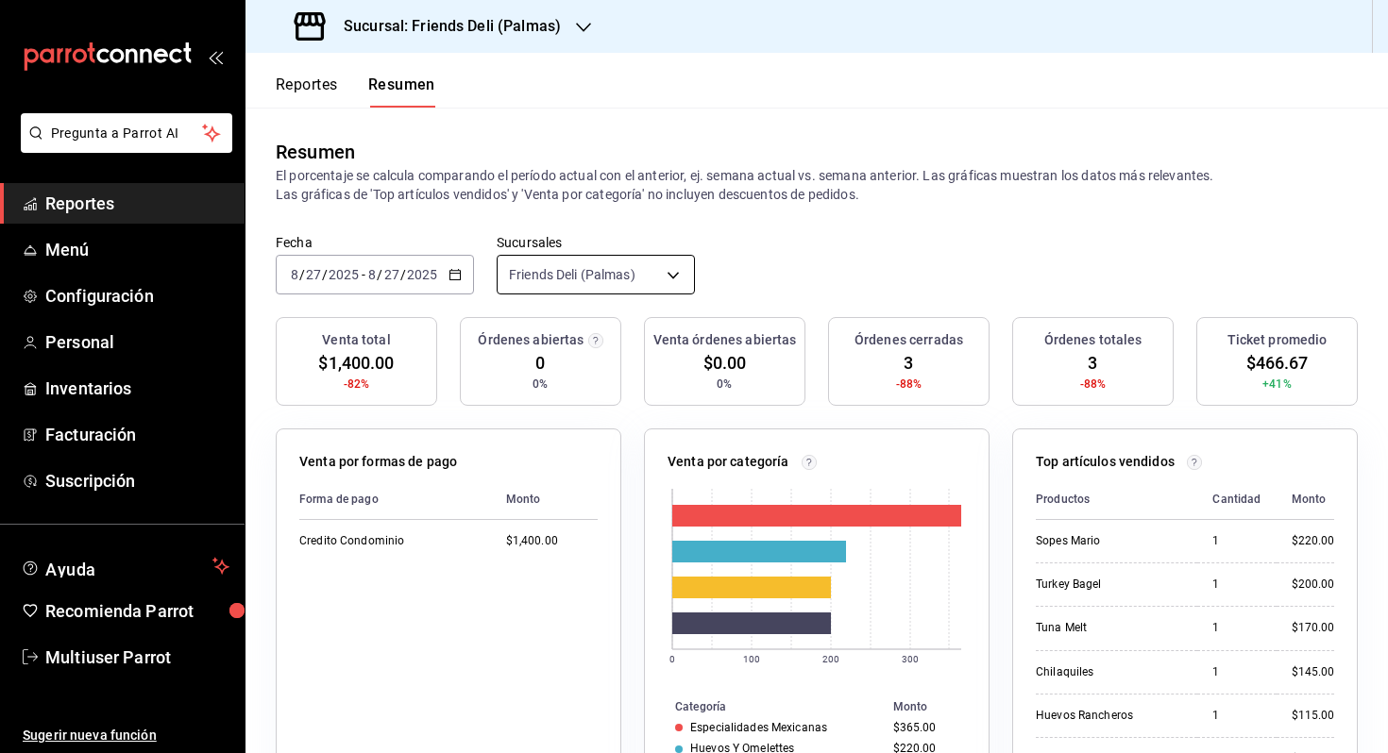
click at [660, 278] on body "Pregunta a Parrot AI Reportes Menú Configuración Personal Inventarios Facturaci…" at bounding box center [694, 376] width 1388 height 753
